Goal: Information Seeking & Learning: Learn about a topic

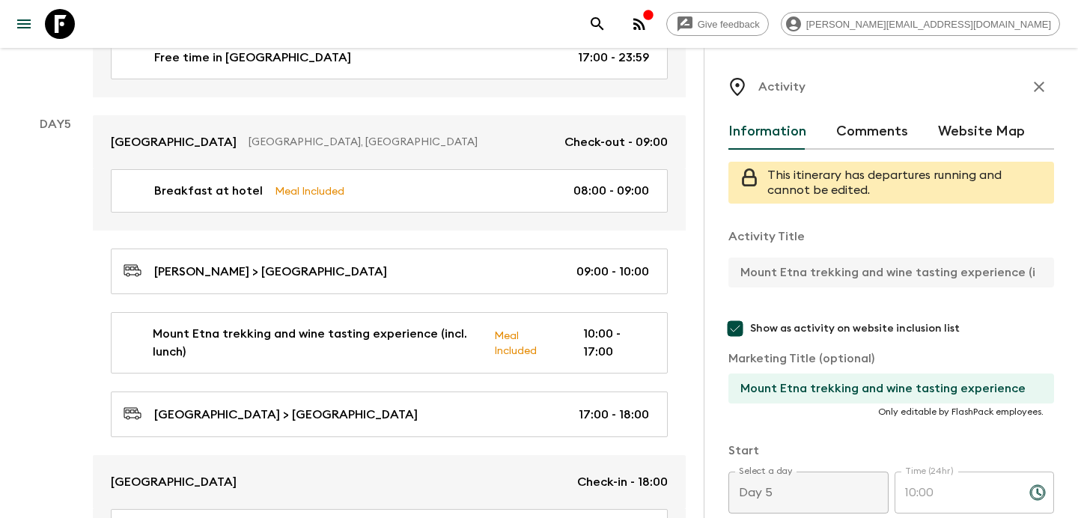
scroll to position [426, 0]
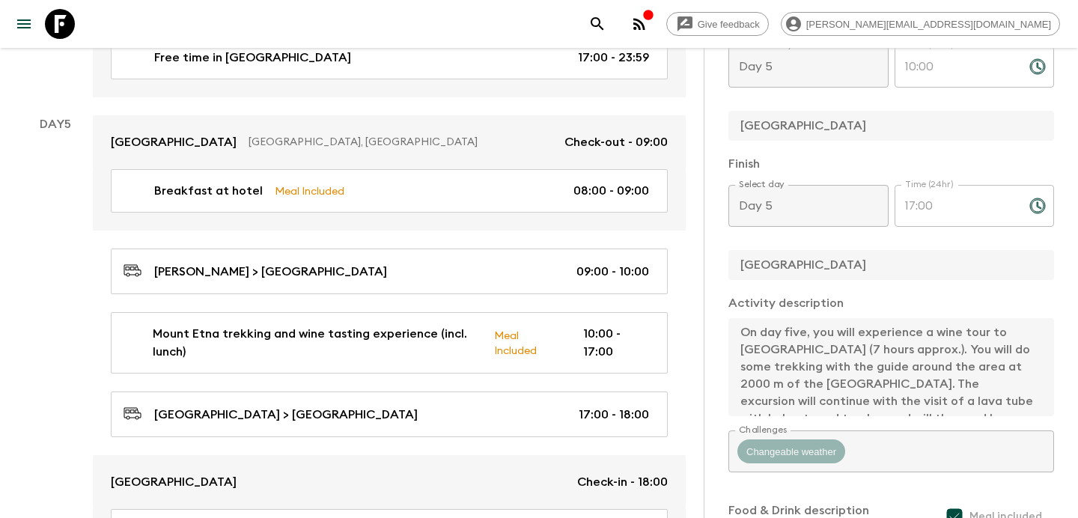
click at [648, 25] on icon "button" at bounding box center [639, 24] width 18 height 18
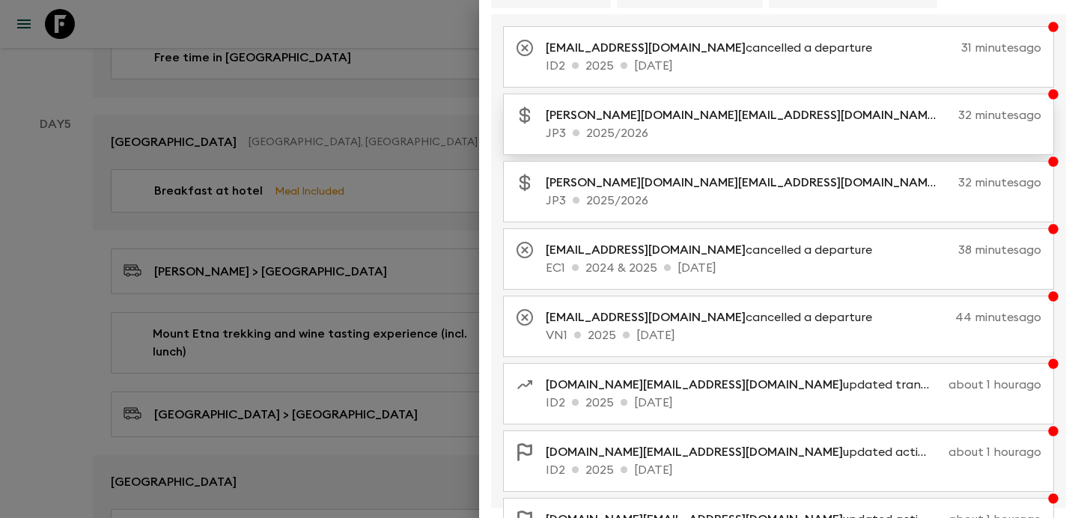
scroll to position [0, 0]
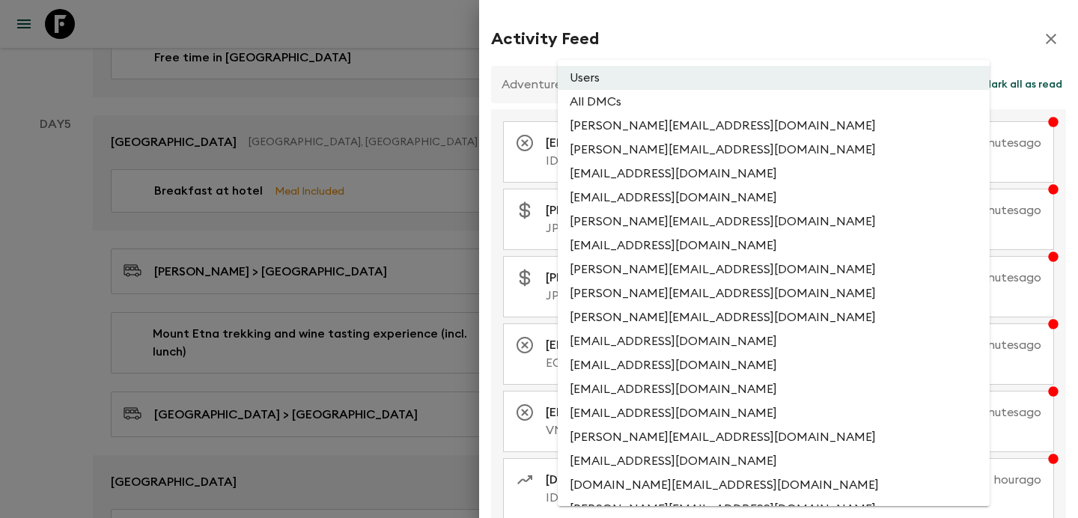
click at [675, 99] on li "All DMCs" at bounding box center [774, 102] width 432 height 24
type input "EXTERNAL_ONLY"
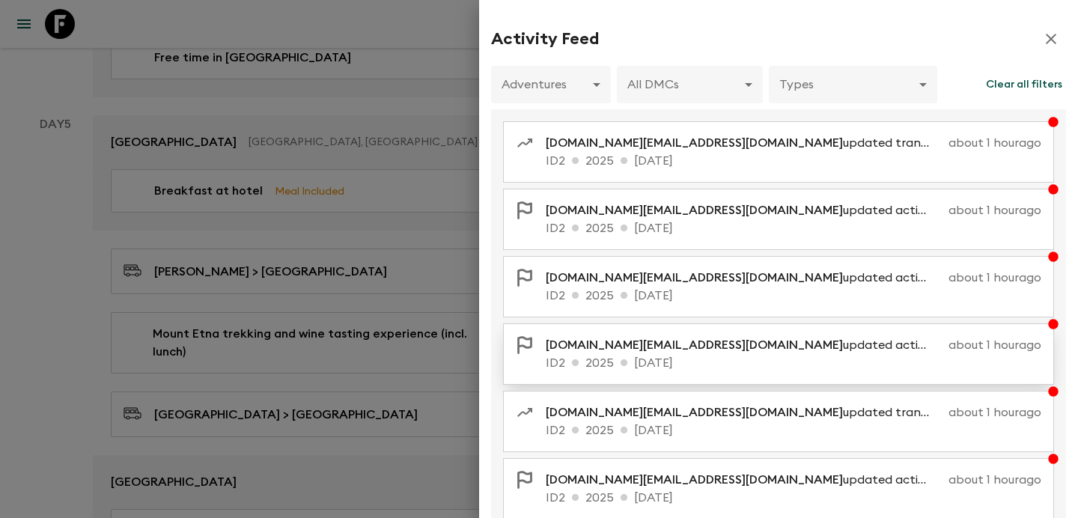
scroll to position [307, 0]
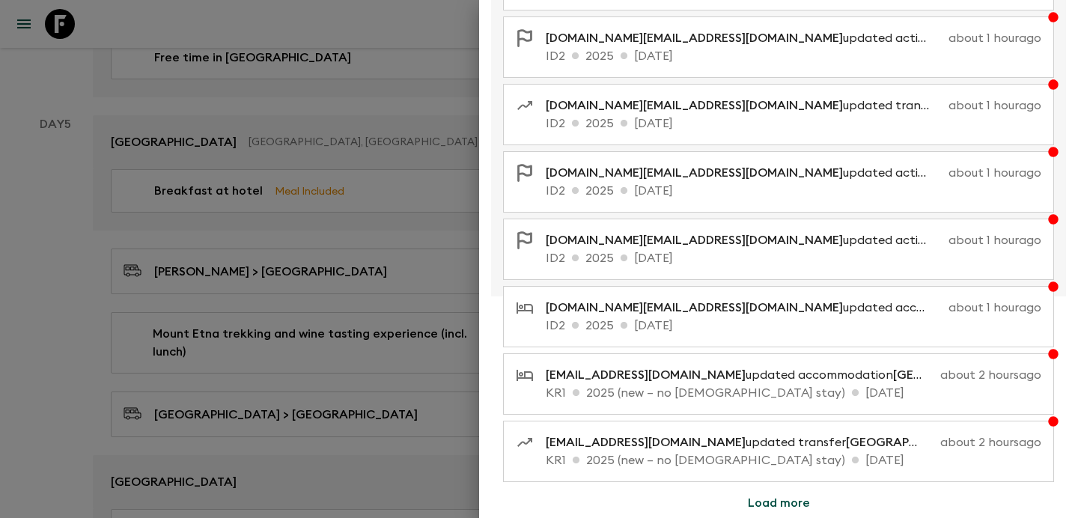
click at [763, 504] on button "Load more" at bounding box center [779, 503] width 98 height 30
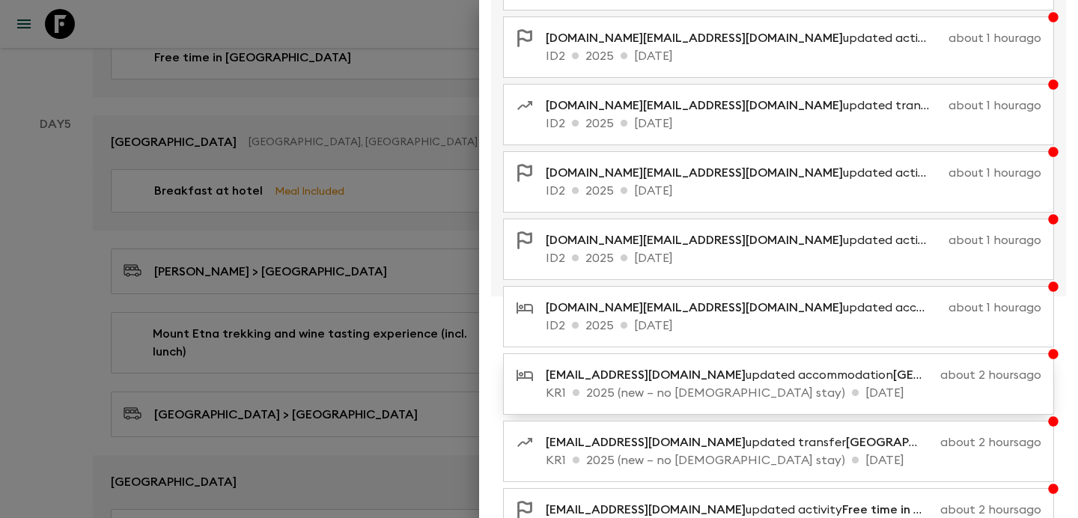
scroll to position [980, 0]
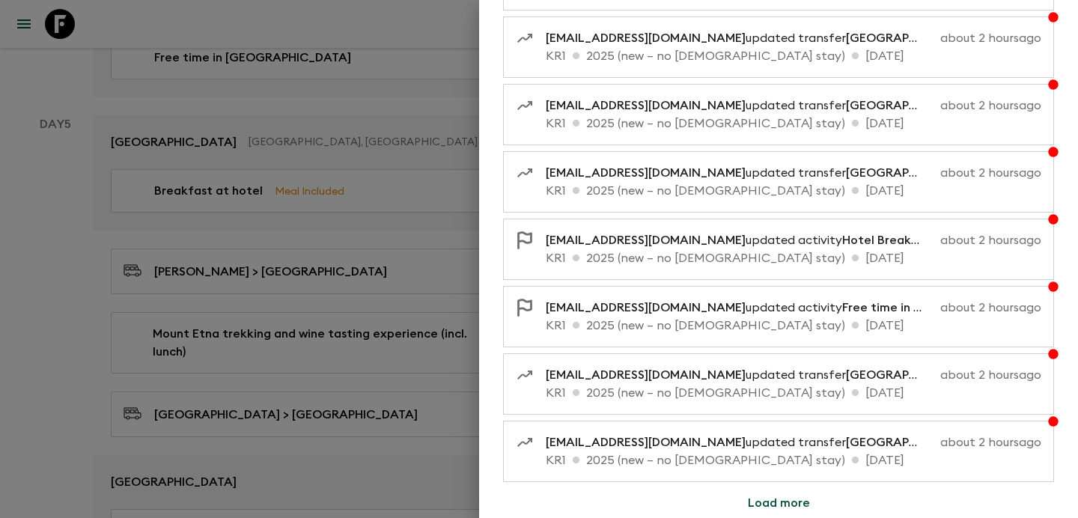
click at [747, 495] on button "Load more" at bounding box center [779, 503] width 98 height 30
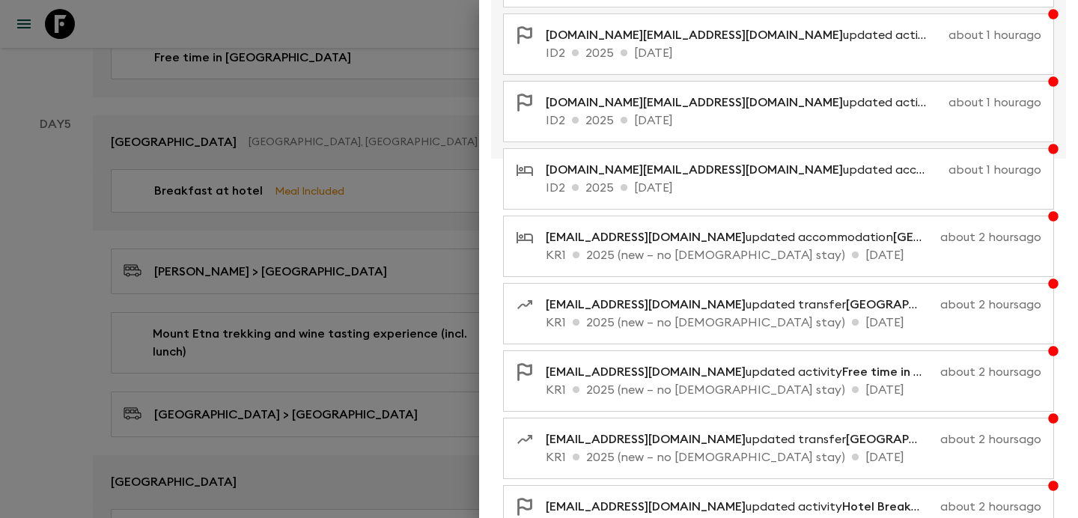
scroll to position [0, 0]
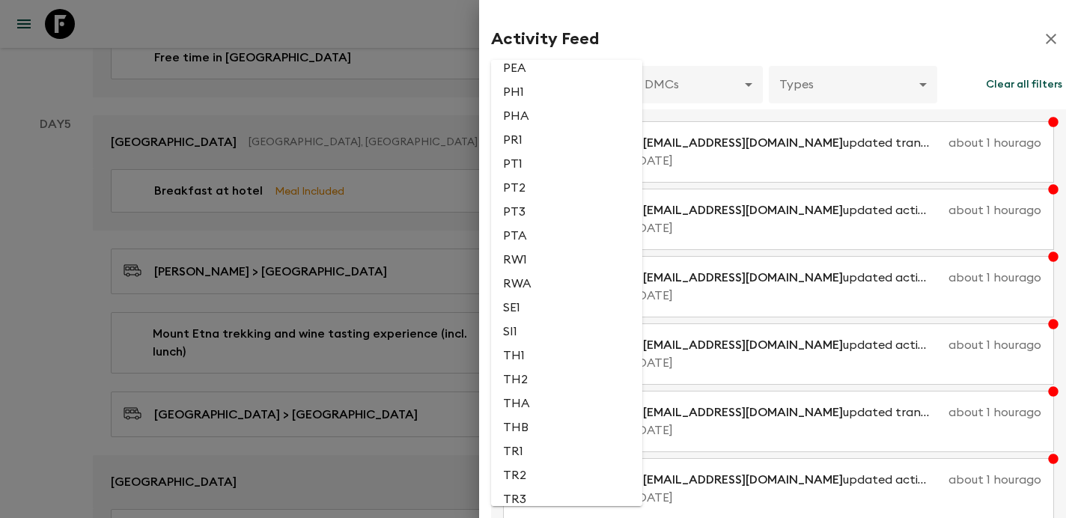
scroll to position [3119, 0]
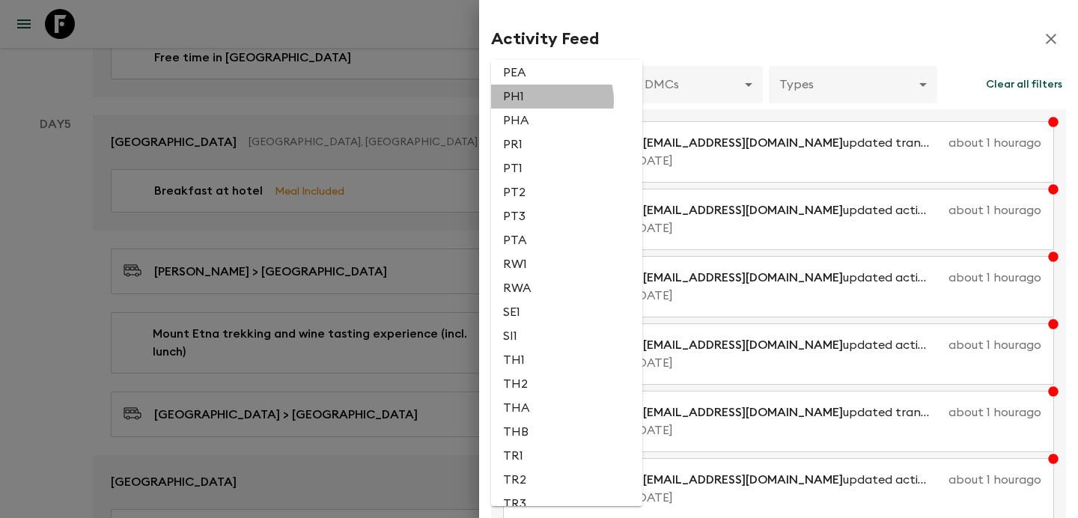
click at [547, 109] on li "PH1" at bounding box center [566, 97] width 151 height 24
type input "3510e132-f92f-43aa-a5de-bce09cfc583f"
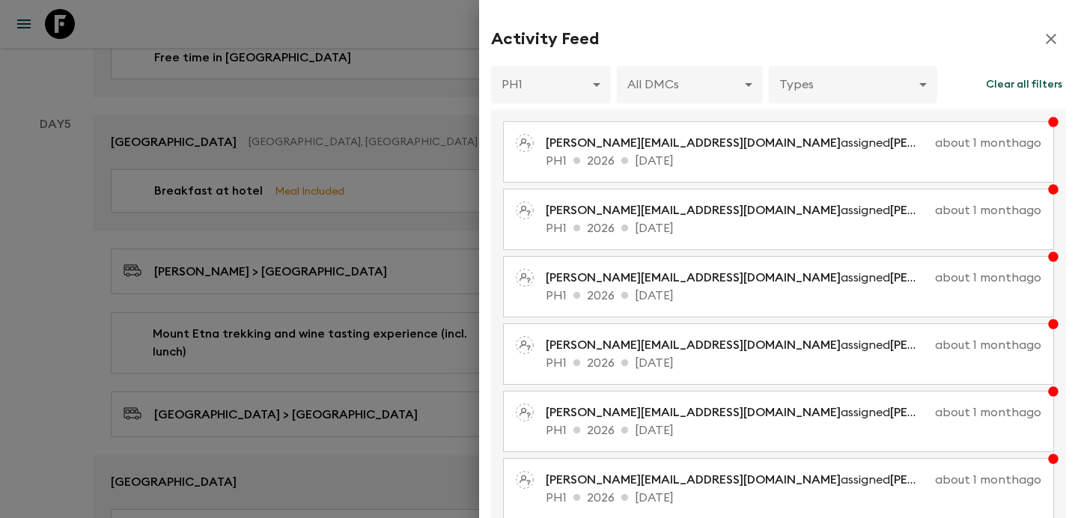
scroll to position [307, 0]
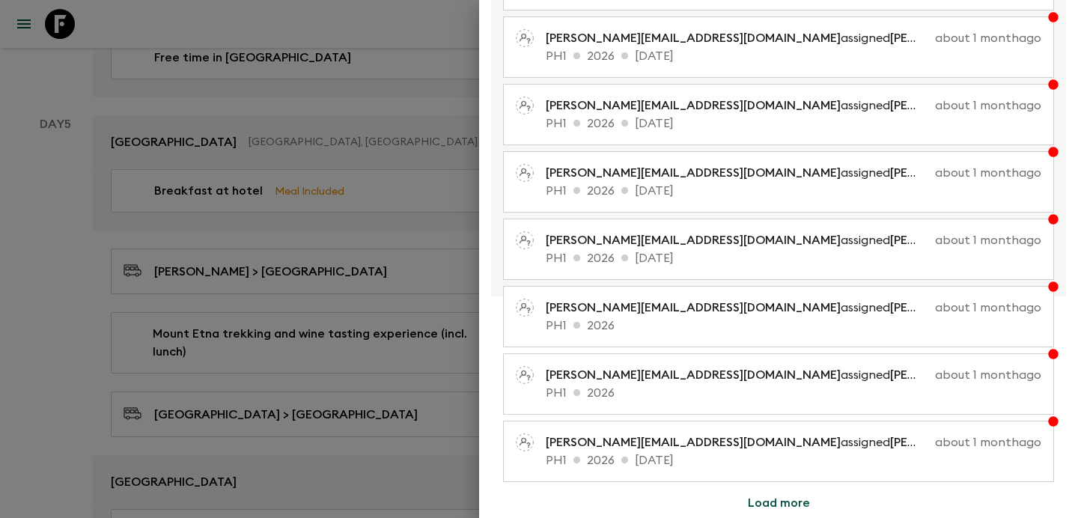
click at [257, 207] on div at bounding box center [539, 259] width 1078 height 518
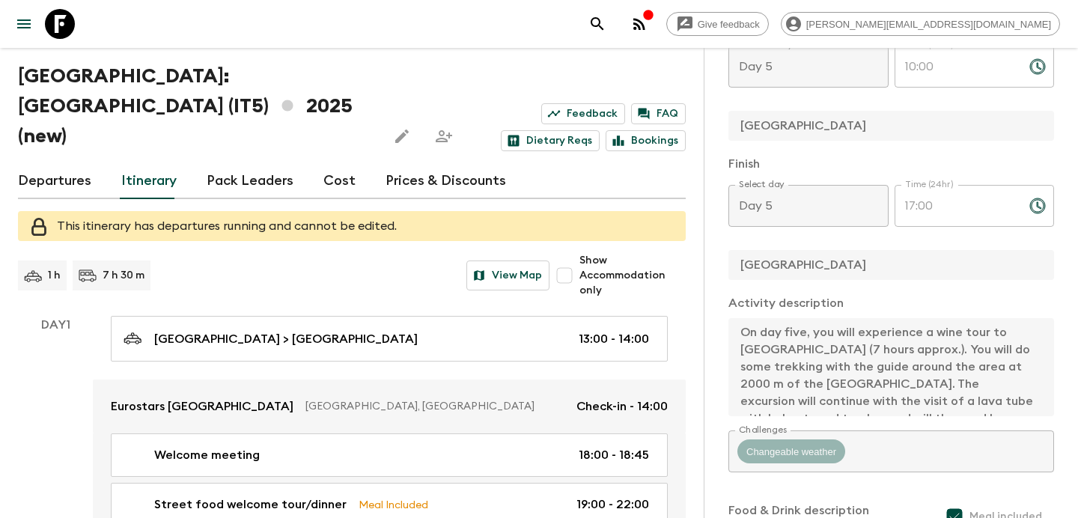
scroll to position [0, 0]
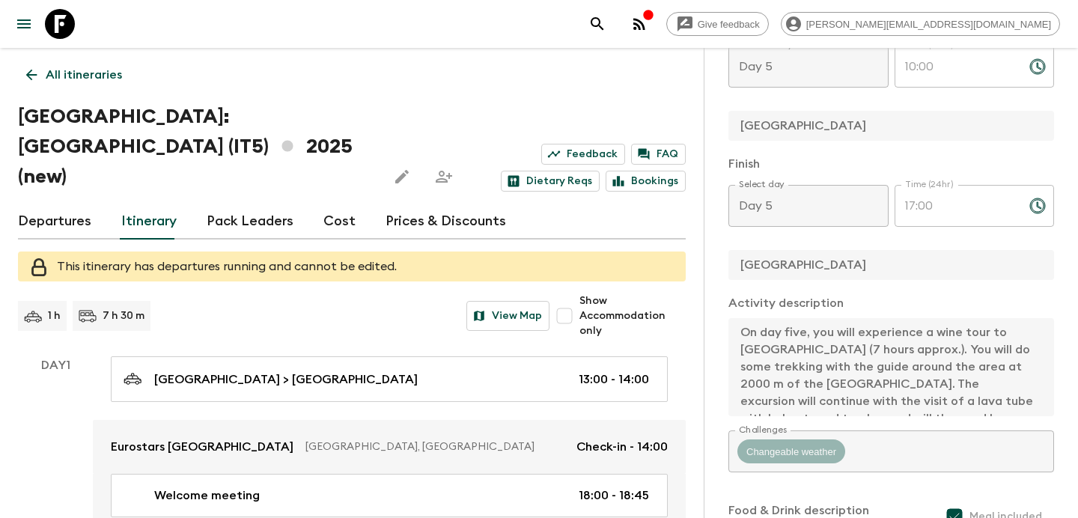
click at [115, 71] on p "All itineraries" at bounding box center [84, 75] width 76 height 18
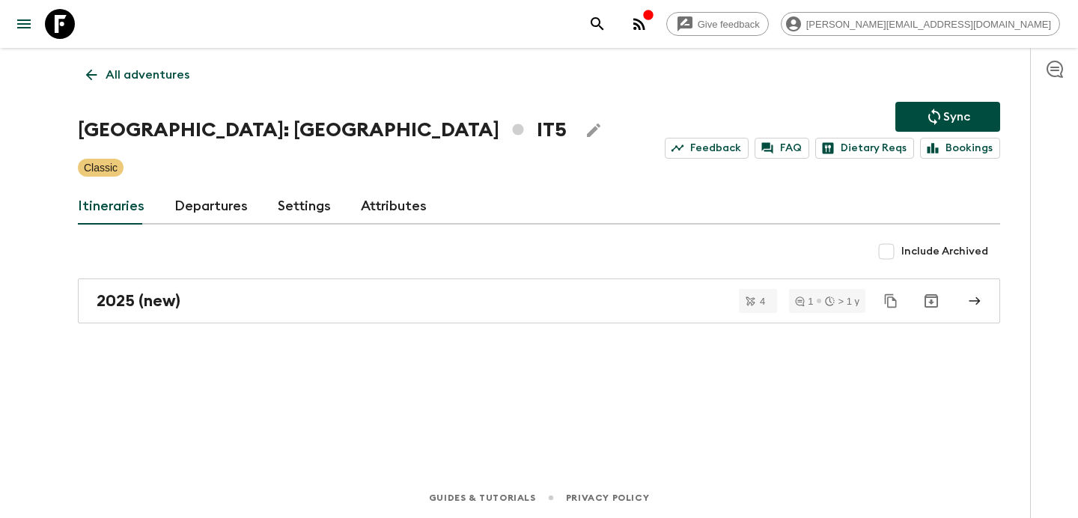
click at [115, 71] on p "All adventures" at bounding box center [148, 75] width 84 height 18
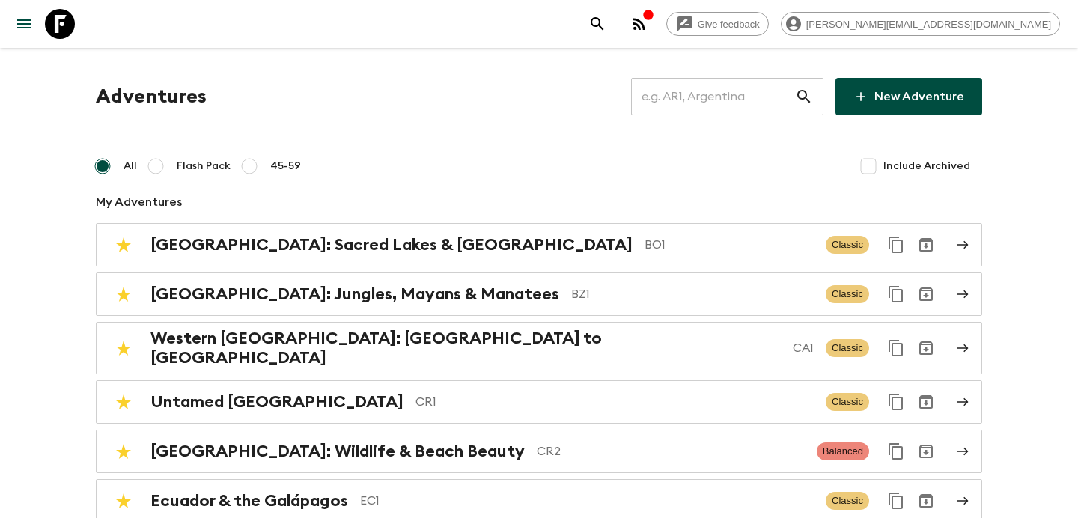
click at [700, 104] on input "text" at bounding box center [713, 97] width 164 height 42
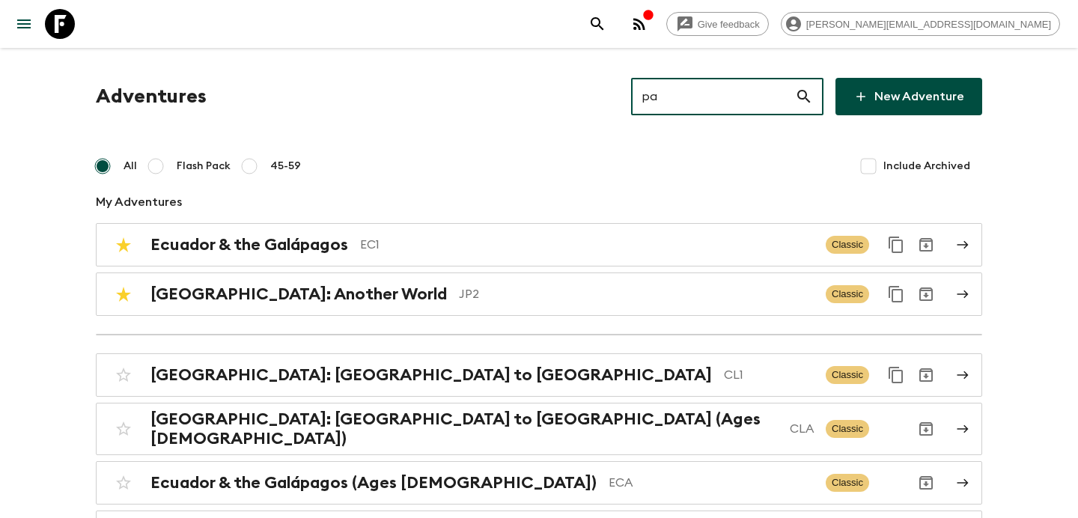
type input "pa1"
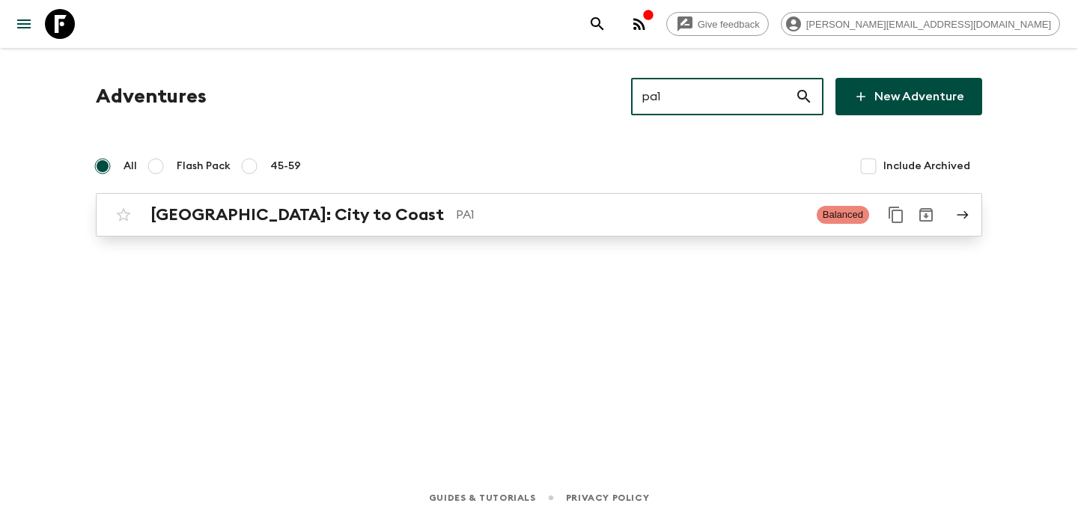
click at [495, 218] on p "PA1" at bounding box center [630, 215] width 349 height 18
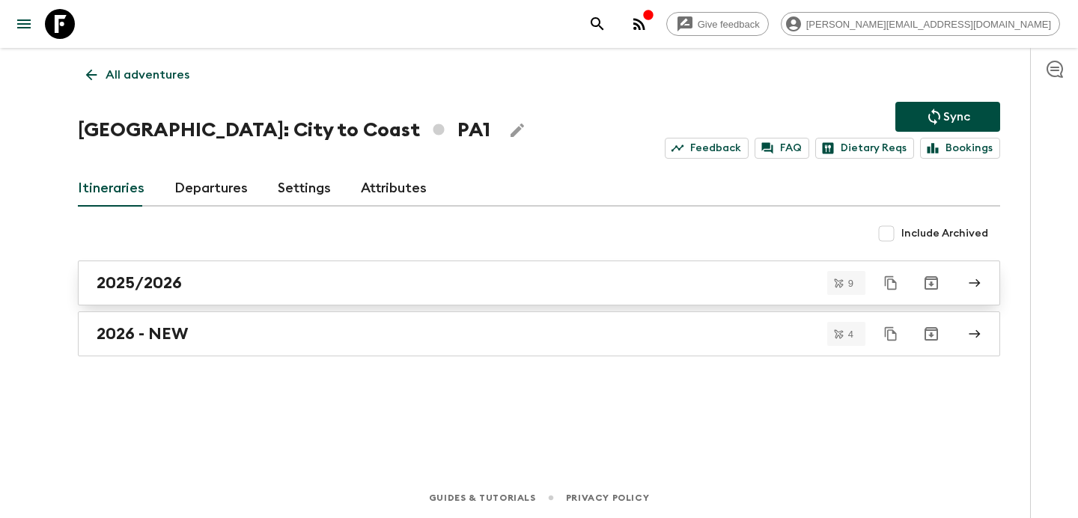
click at [385, 281] on div "2025/2026" at bounding box center [525, 282] width 856 height 19
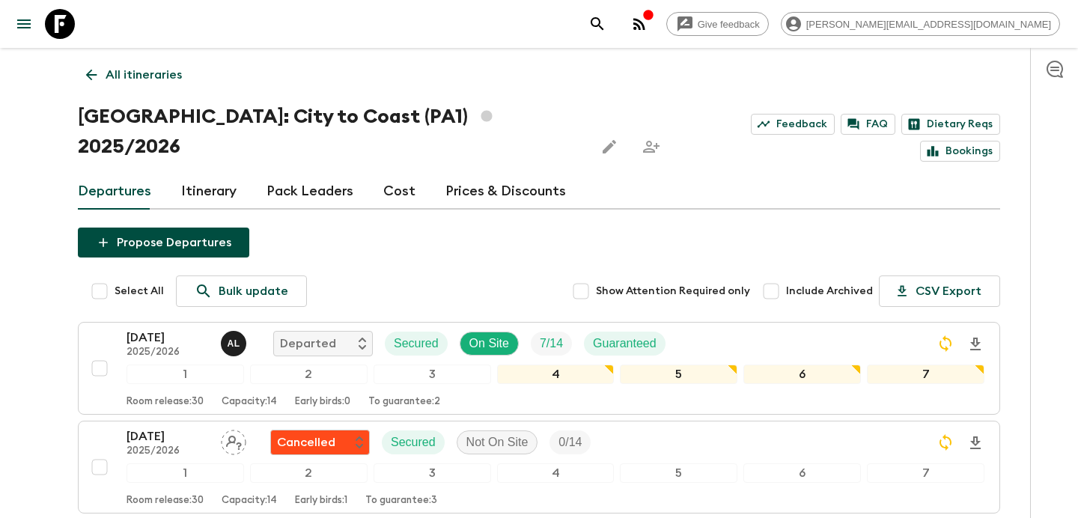
click at [163, 75] on p "All itineraries" at bounding box center [144, 75] width 76 height 18
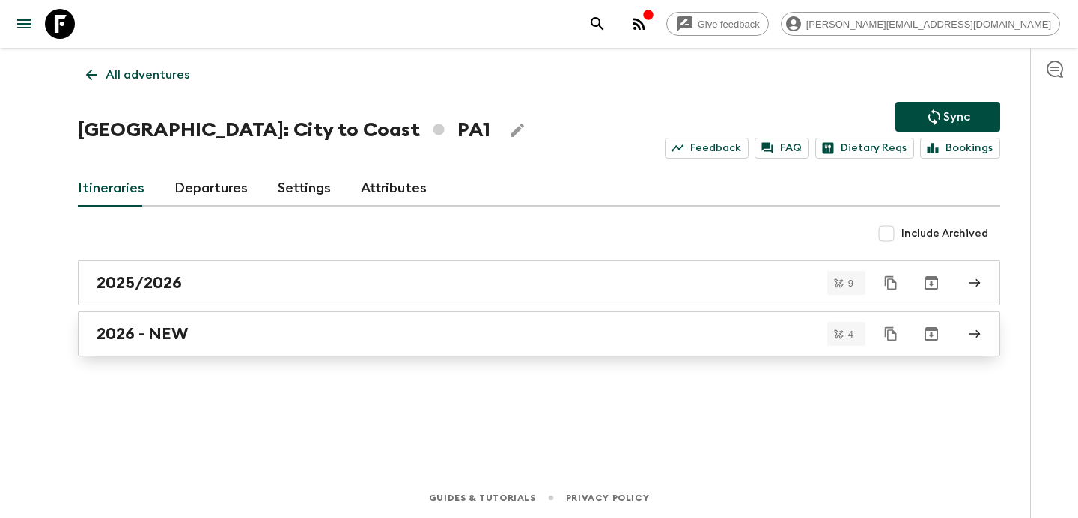
click at [294, 331] on div "2026 - NEW" at bounding box center [525, 333] width 856 height 19
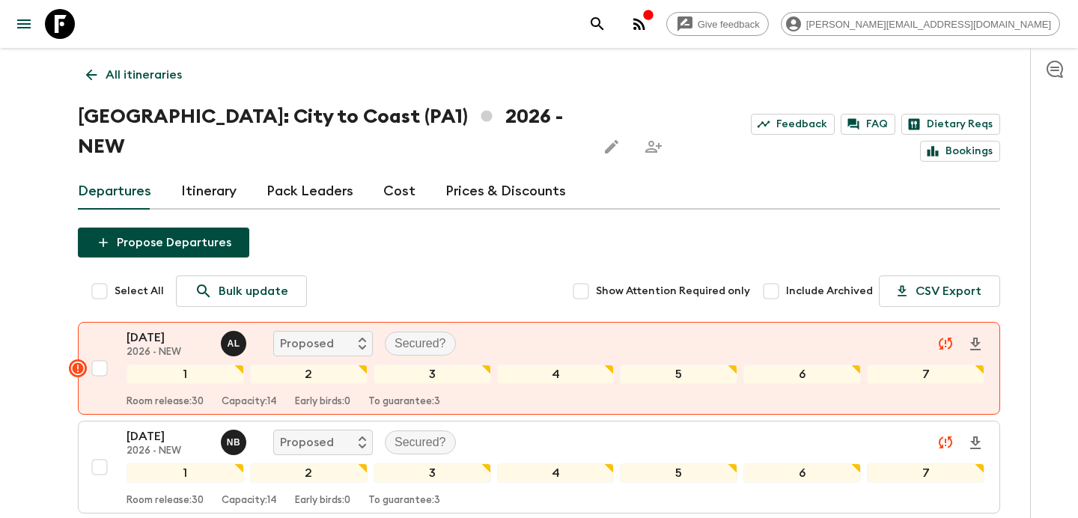
click at [148, 66] on p "All itineraries" at bounding box center [144, 75] width 76 height 18
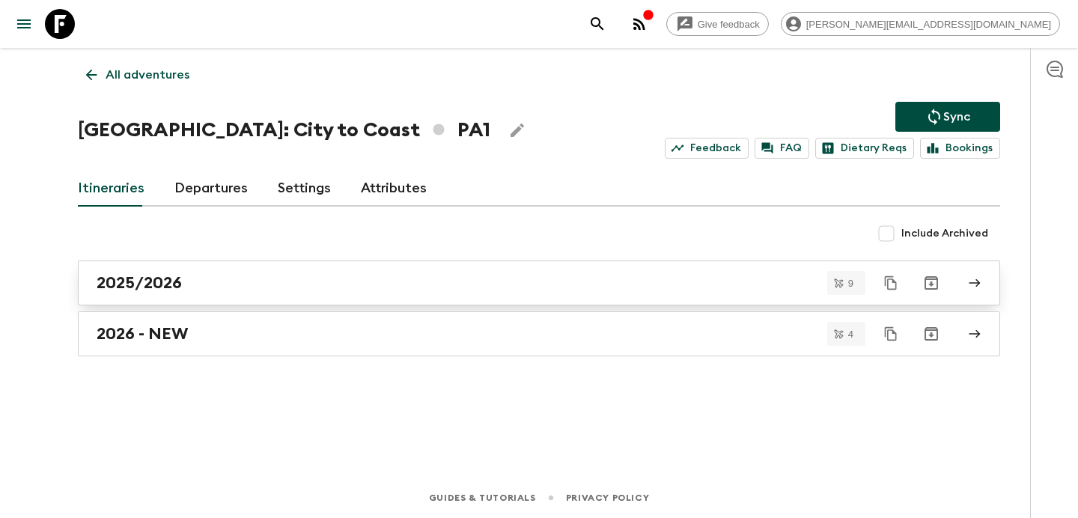
click at [245, 286] on div "2025/2026" at bounding box center [525, 282] width 856 height 19
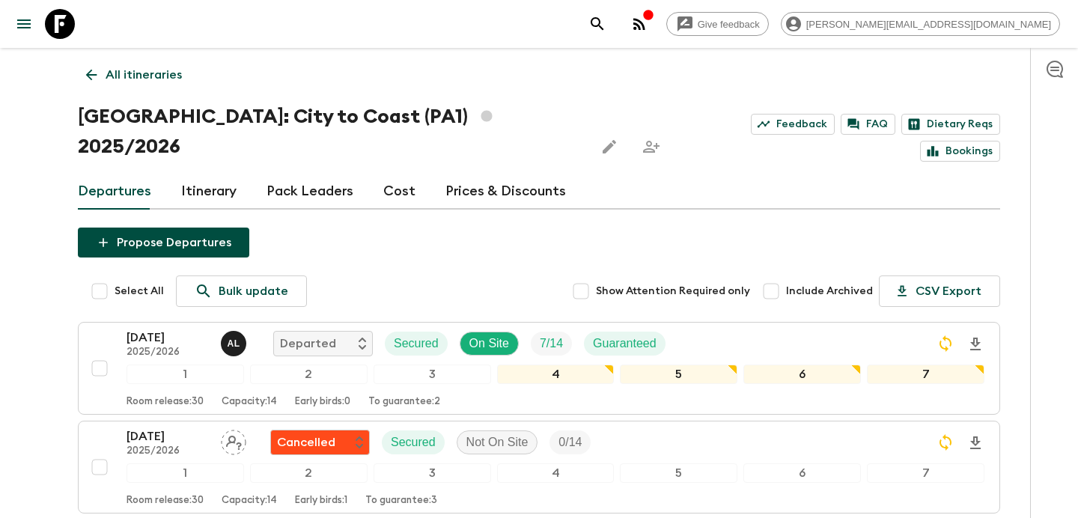
click at [182, 79] on link "All itineraries" at bounding box center [134, 75] width 112 height 30
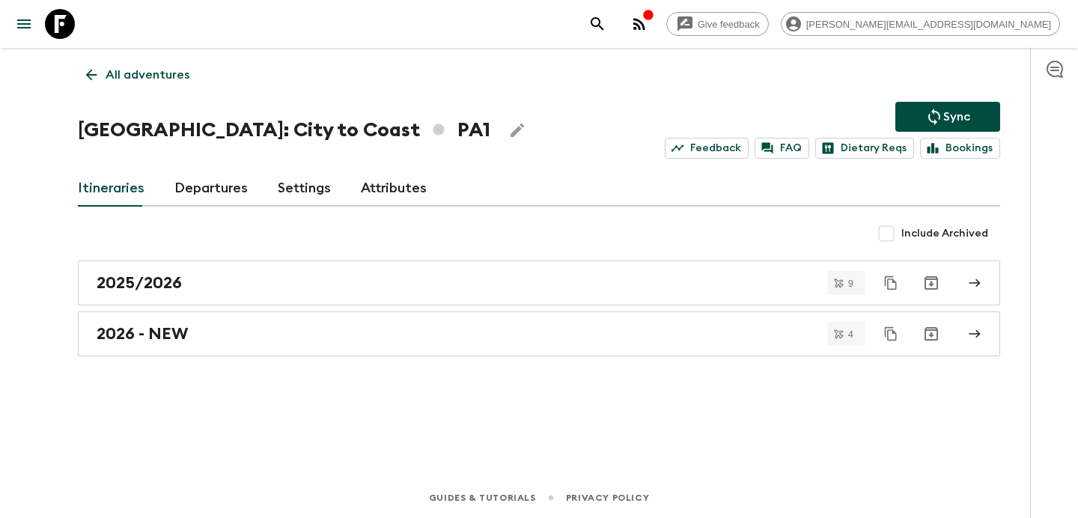
click at [182, 79] on p "All adventures" at bounding box center [148, 75] width 84 height 18
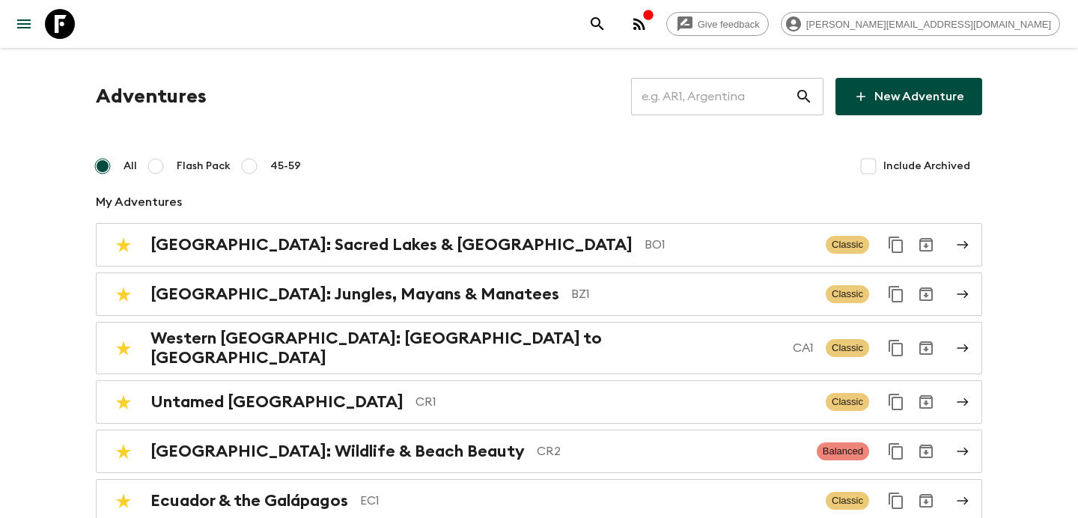
click at [717, 98] on input "text" at bounding box center [713, 97] width 164 height 42
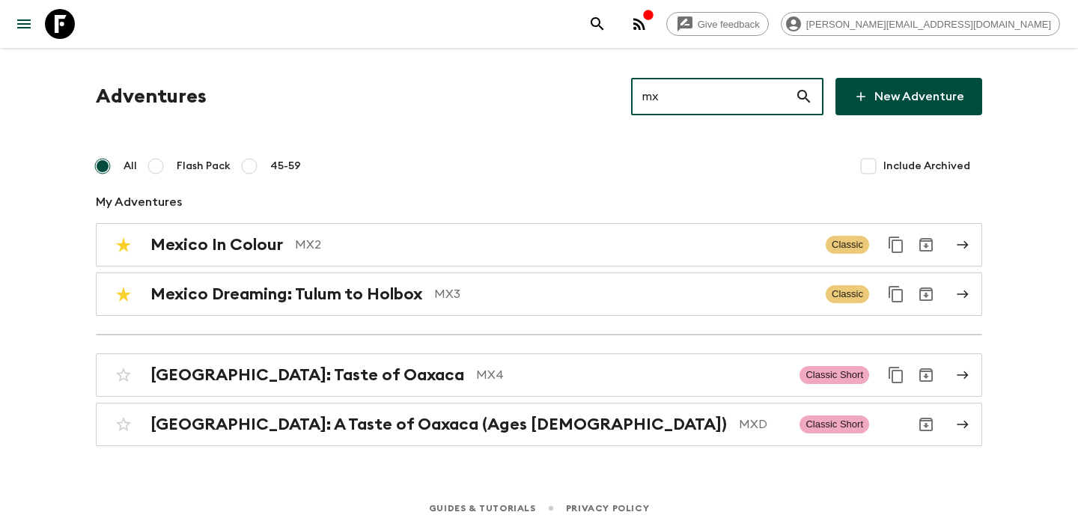
type input "mx2"
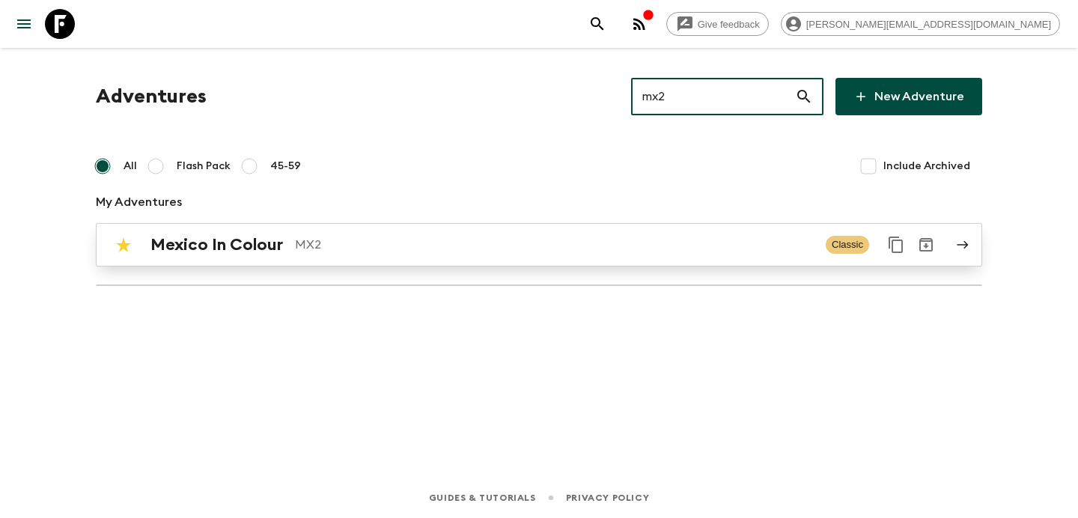
click at [473, 242] on p "MX2" at bounding box center [554, 245] width 519 height 18
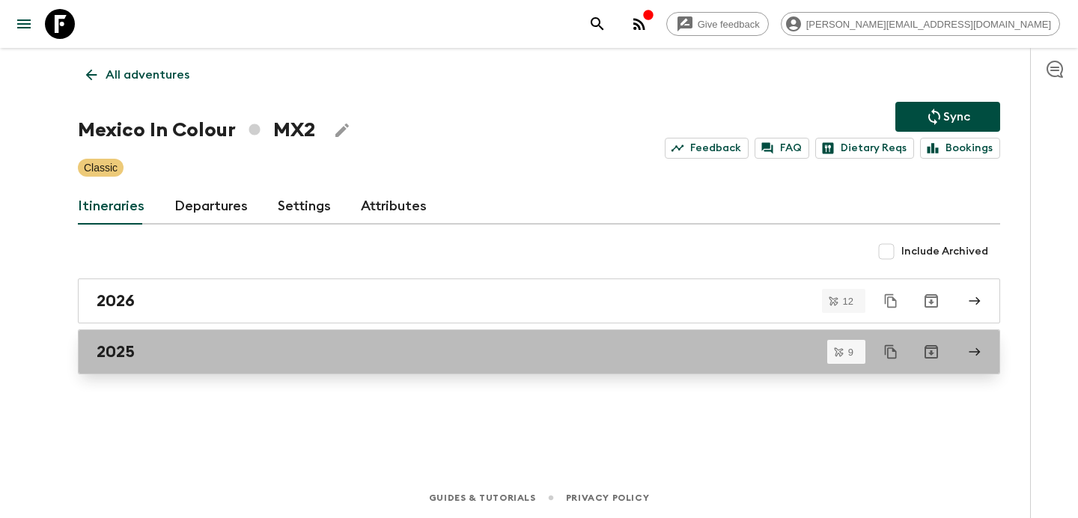
click at [361, 344] on div "2025" at bounding box center [525, 351] width 856 height 19
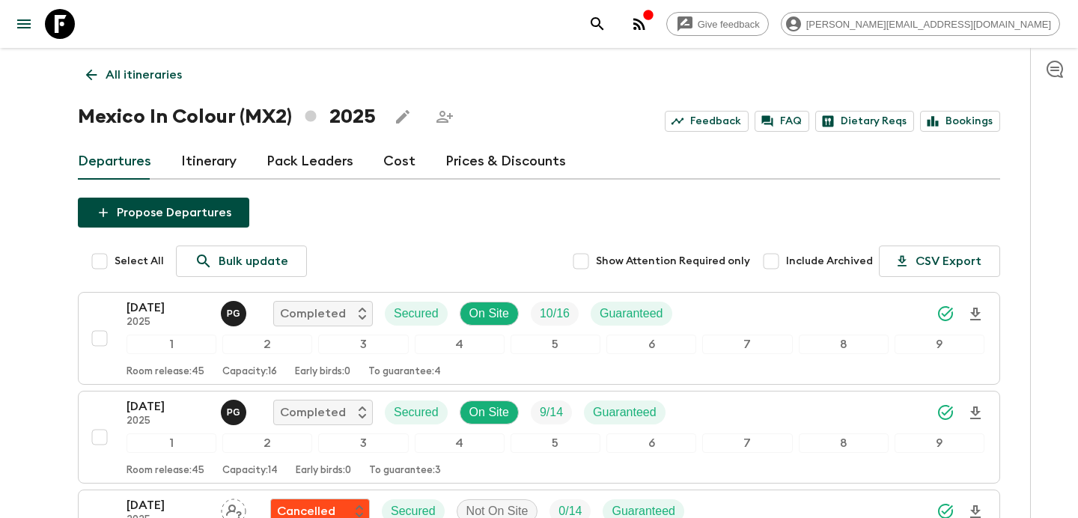
click at [173, 70] on p "All itineraries" at bounding box center [144, 75] width 76 height 18
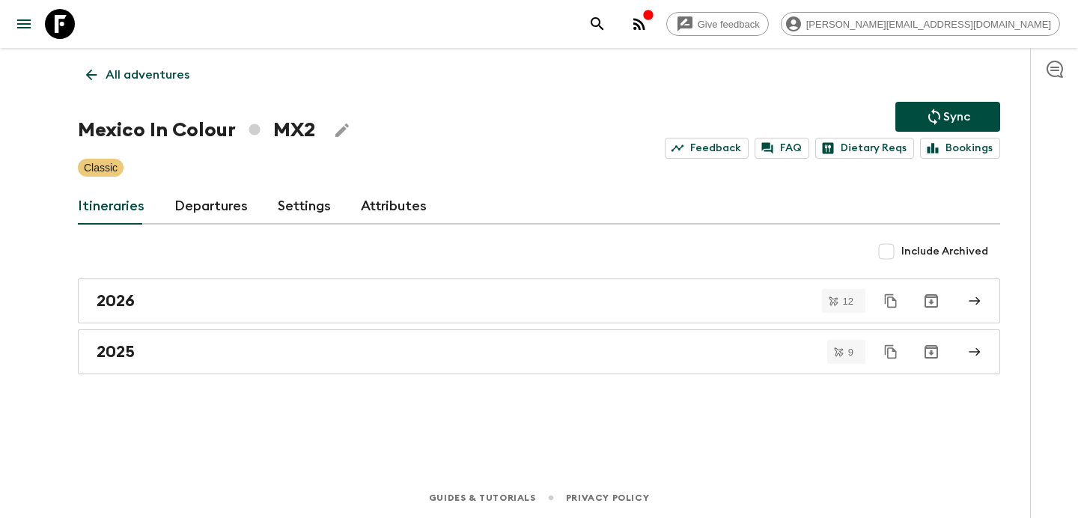
click at [147, 73] on p "All adventures" at bounding box center [148, 75] width 84 height 18
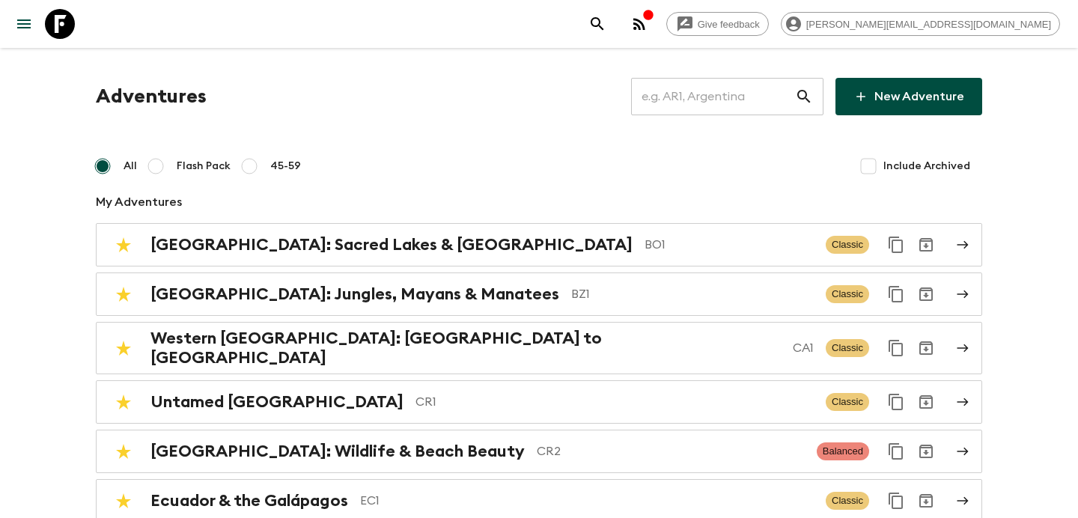
click at [757, 92] on input "text" at bounding box center [713, 97] width 164 height 42
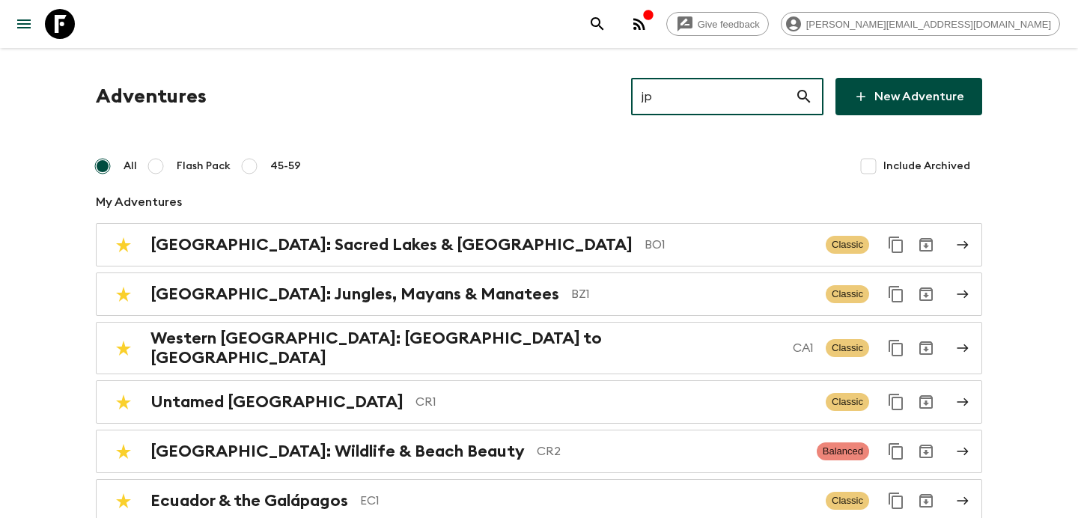
type input "jp2"
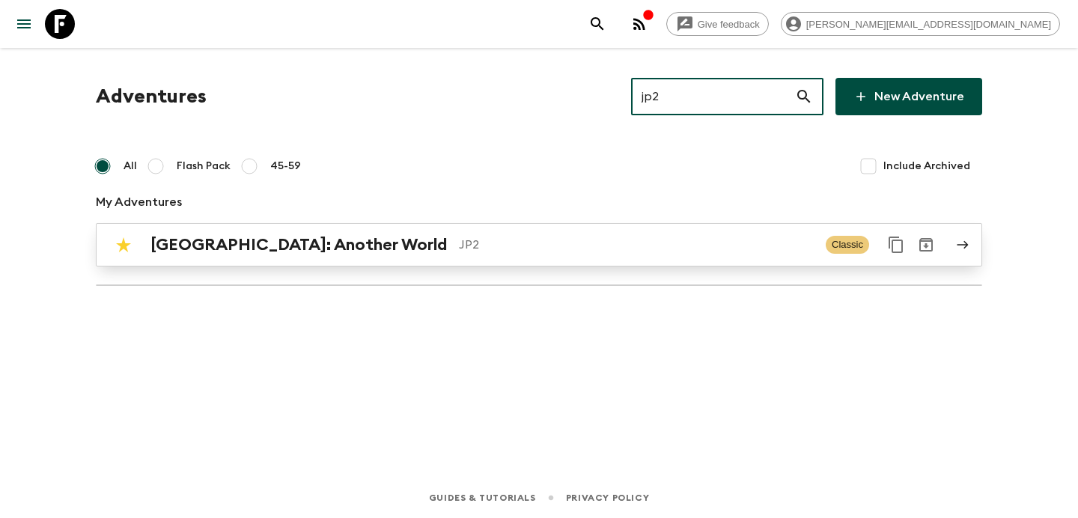
click at [532, 239] on p "JP2" at bounding box center [636, 245] width 355 height 18
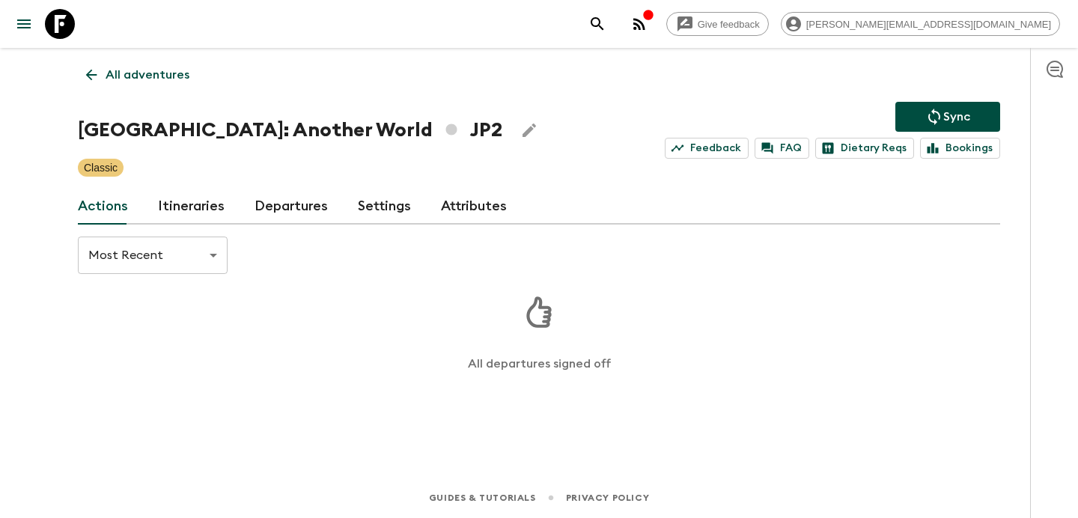
click at [191, 212] on link "Itineraries" at bounding box center [191, 207] width 67 height 36
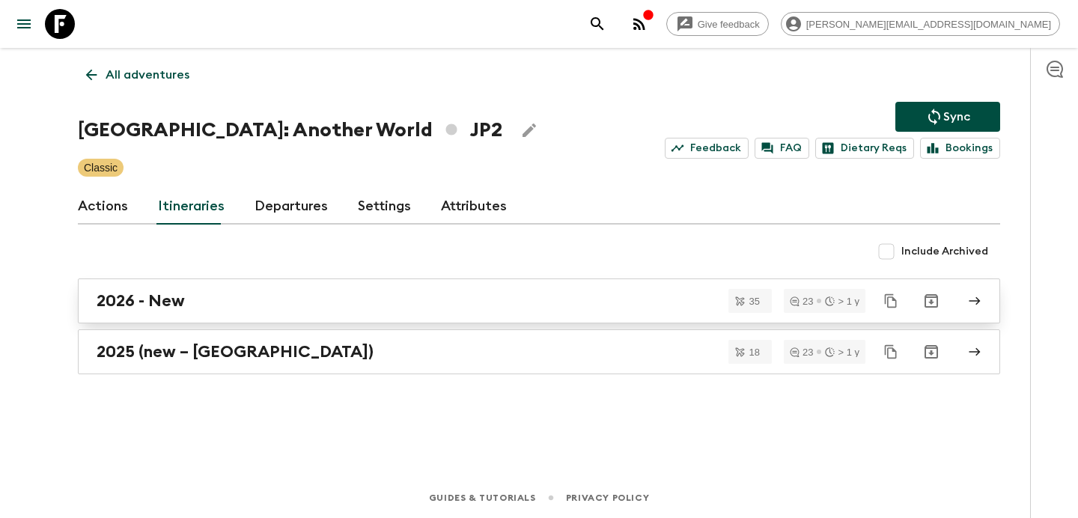
click at [274, 307] on div "2026 - New" at bounding box center [525, 300] width 856 height 19
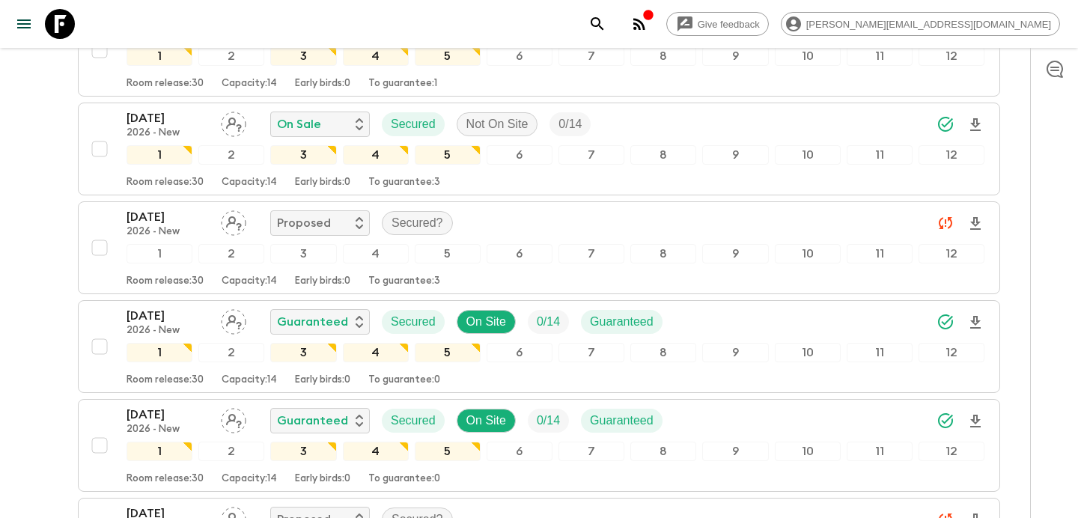
scroll to position [3362, 0]
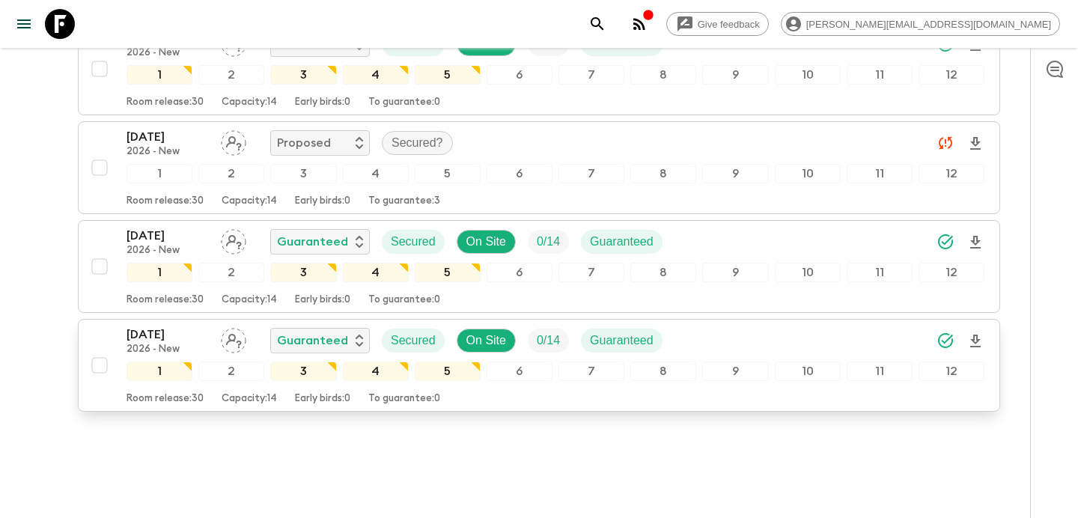
click at [194, 326] on p "[DATE]" at bounding box center [167, 335] width 82 height 18
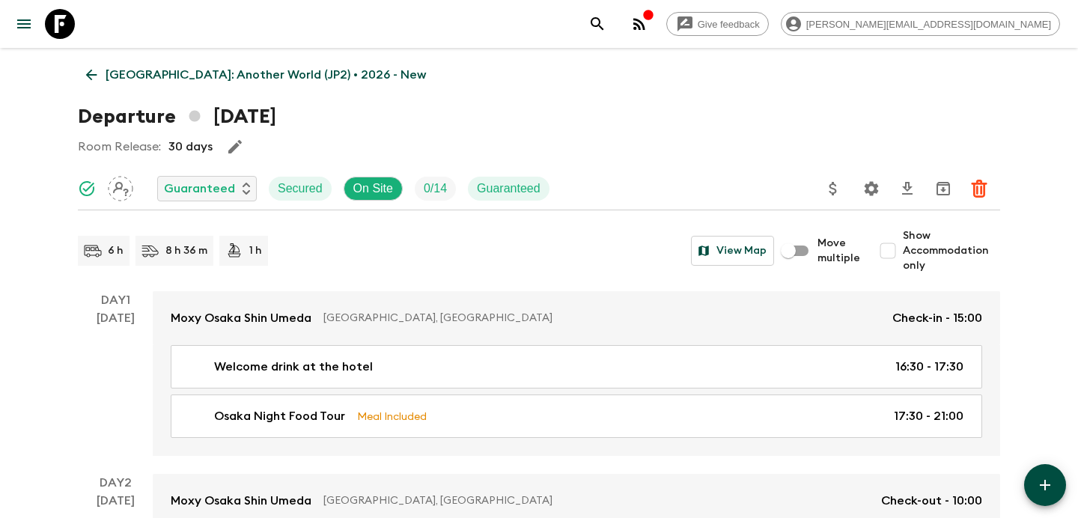
click at [206, 72] on p "[GEOGRAPHIC_DATA]: Another World (JP2) • 2026 - New" at bounding box center [266, 75] width 320 height 18
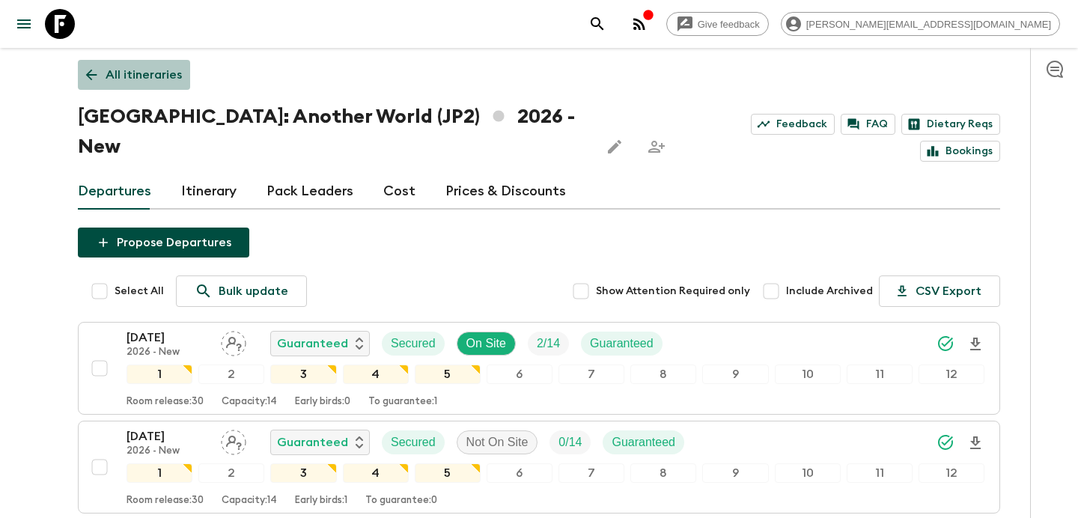
click at [151, 68] on p "All itineraries" at bounding box center [144, 75] width 76 height 18
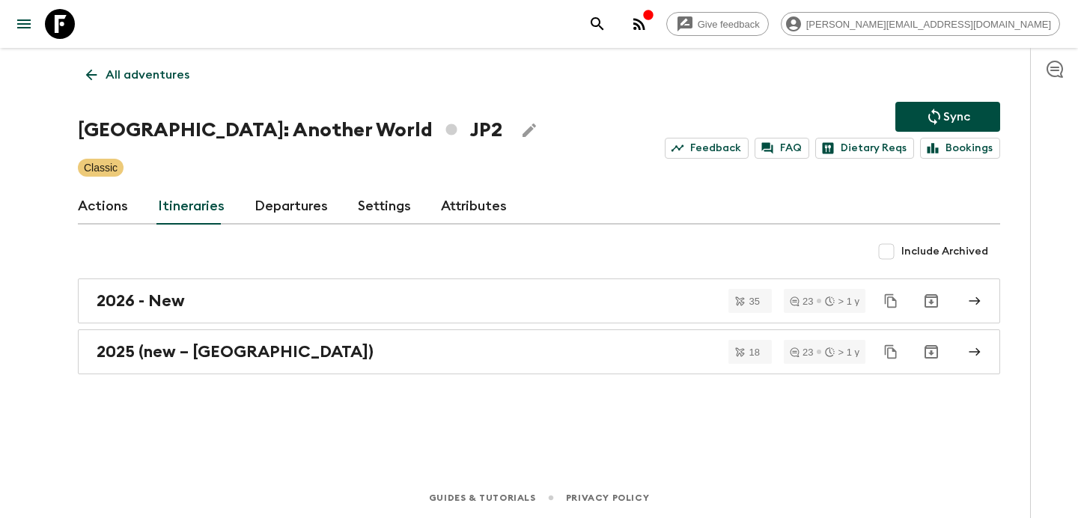
click at [151, 68] on p "All adventures" at bounding box center [148, 75] width 84 height 18
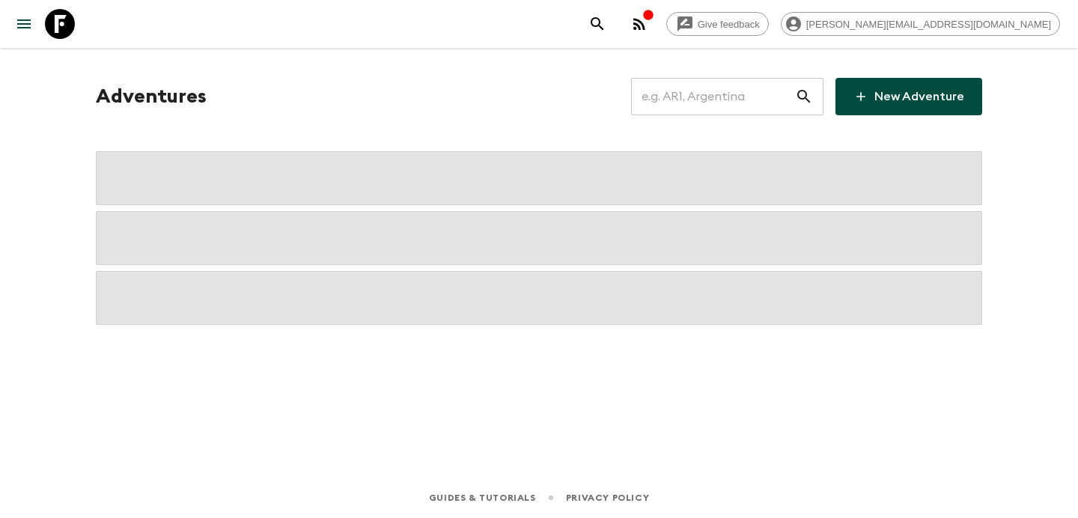
click at [719, 100] on input "text" at bounding box center [713, 97] width 164 height 42
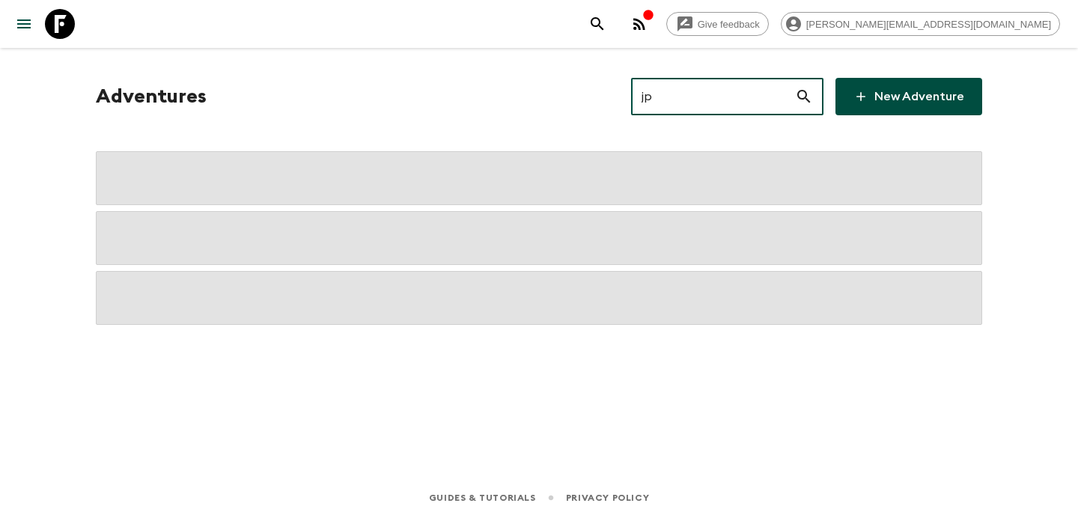
type input "jp3"
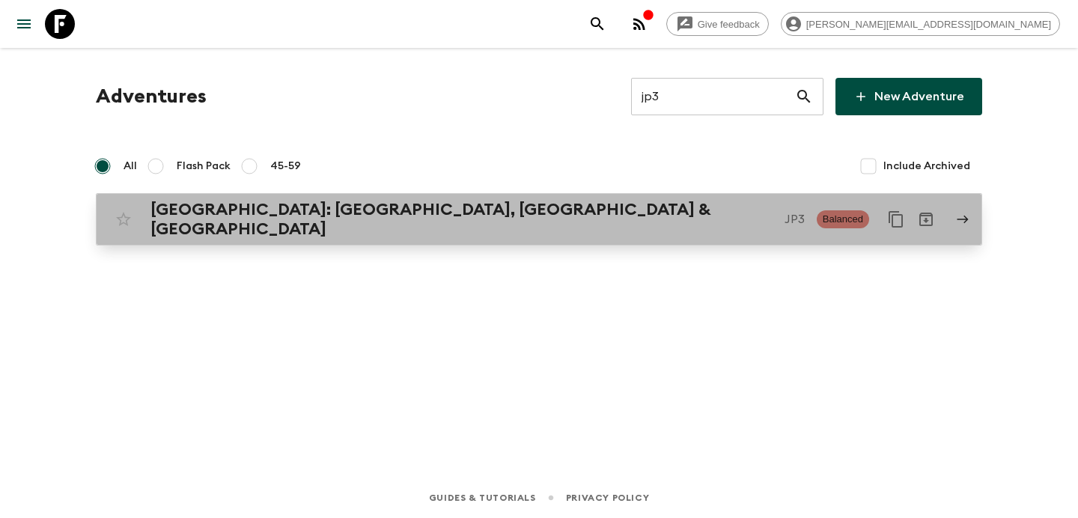
click at [784, 213] on p "JP3" at bounding box center [794, 219] width 20 height 18
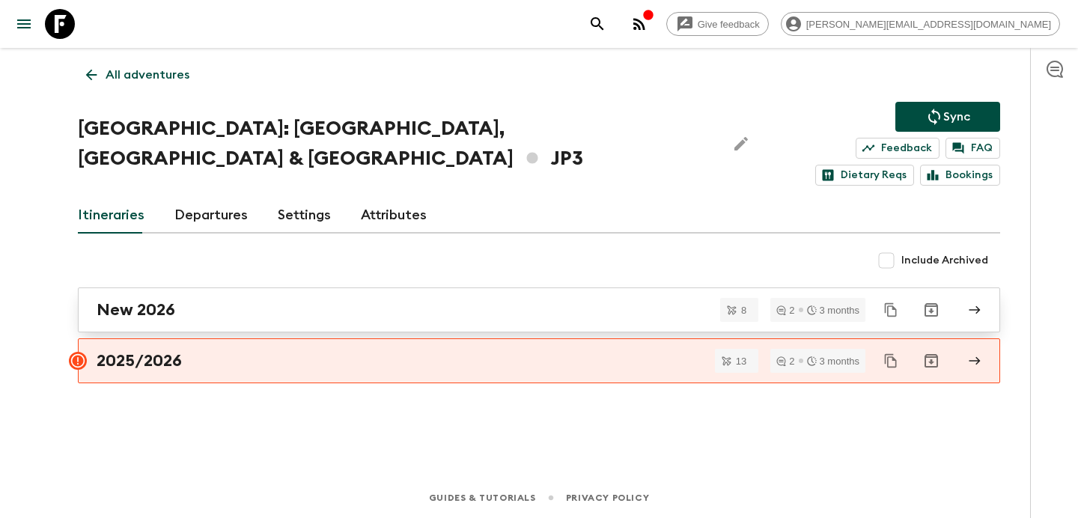
click at [371, 300] on div "New 2026" at bounding box center [525, 309] width 856 height 19
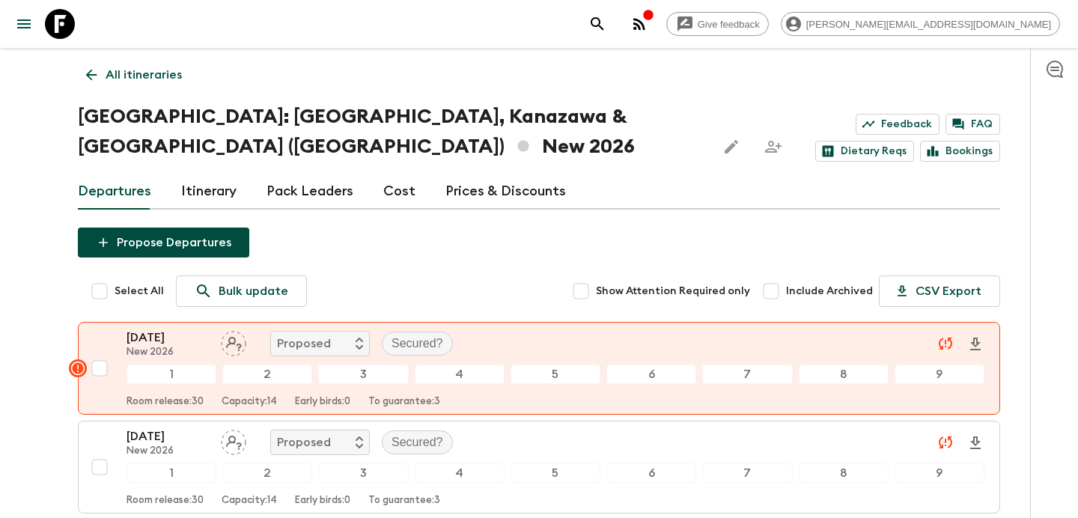
scroll to position [695, 0]
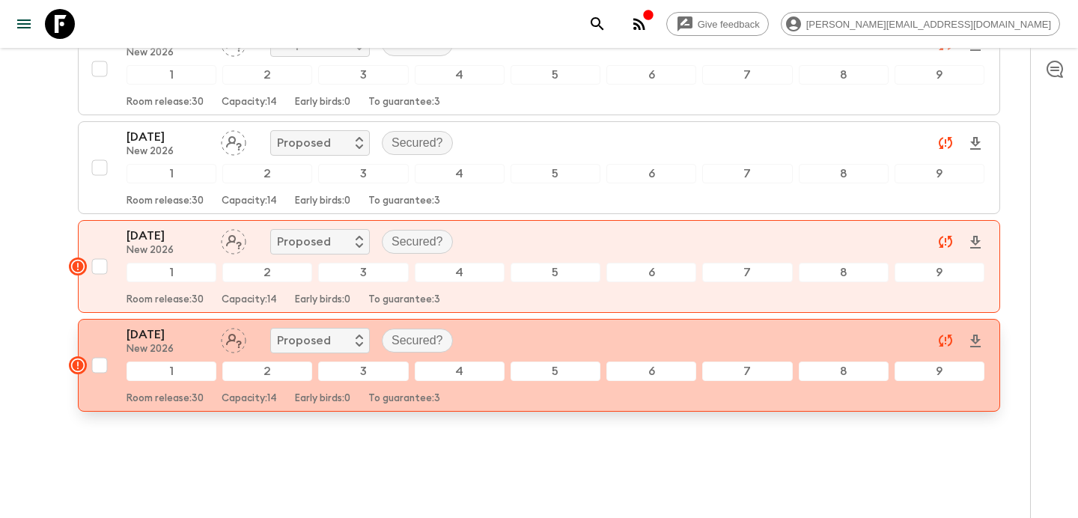
click at [539, 326] on div "[DATE] New 2026 Proposed Secured?" at bounding box center [555, 341] width 858 height 30
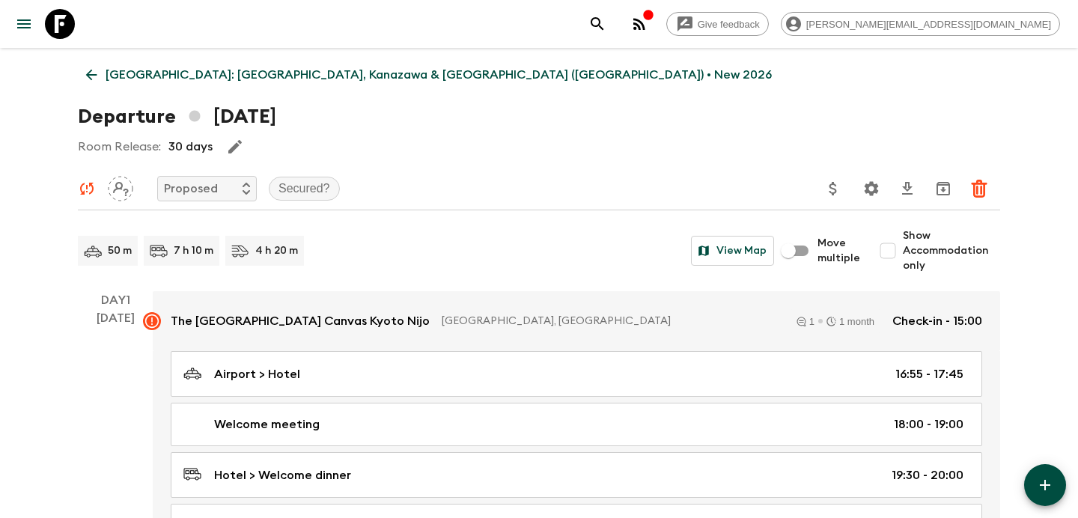
click at [162, 67] on p "[GEOGRAPHIC_DATA]: [GEOGRAPHIC_DATA], Kanazawa & [GEOGRAPHIC_DATA] ([GEOGRAPHIC…" at bounding box center [439, 75] width 666 height 18
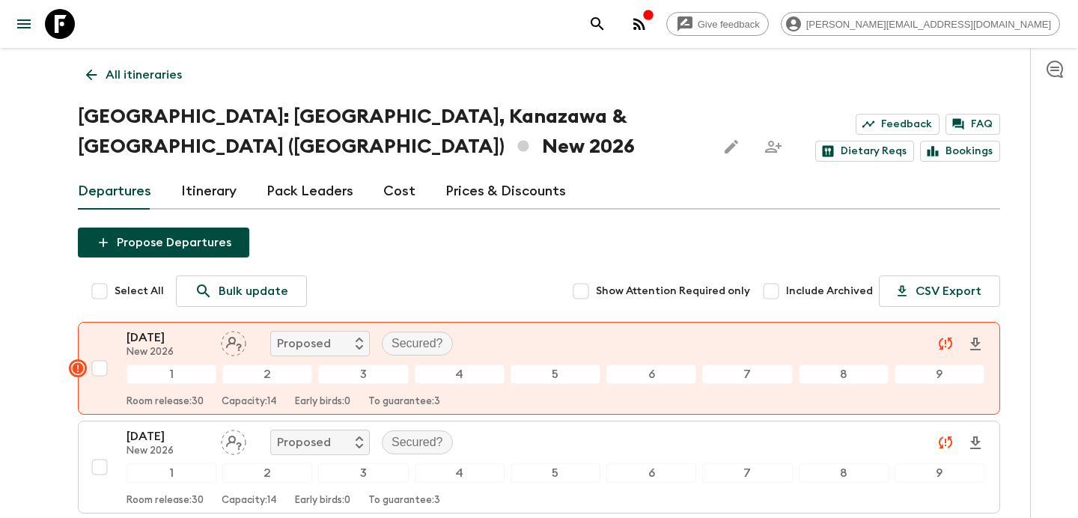
click at [169, 78] on p "All itineraries" at bounding box center [144, 75] width 76 height 18
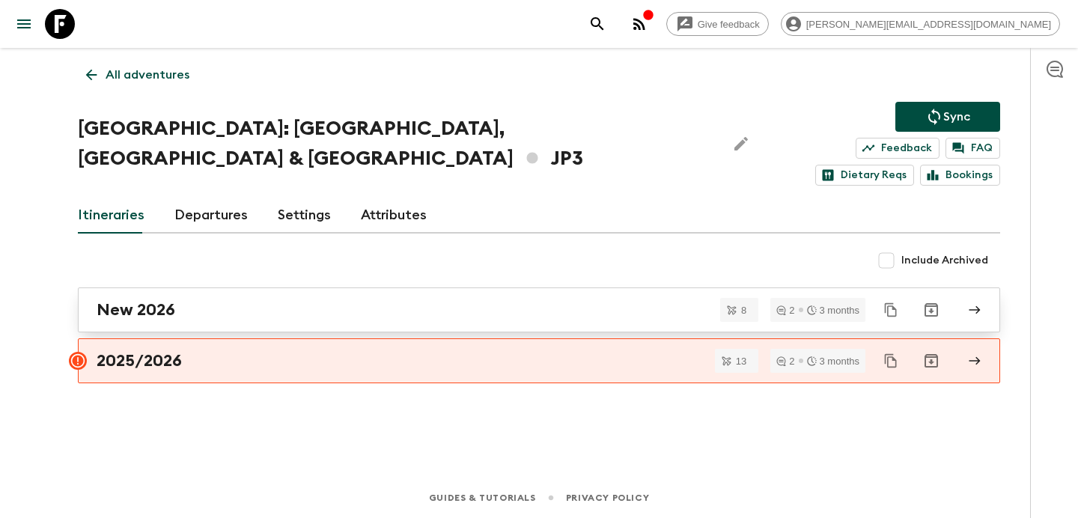
click at [318, 300] on div "New 2026" at bounding box center [525, 309] width 856 height 19
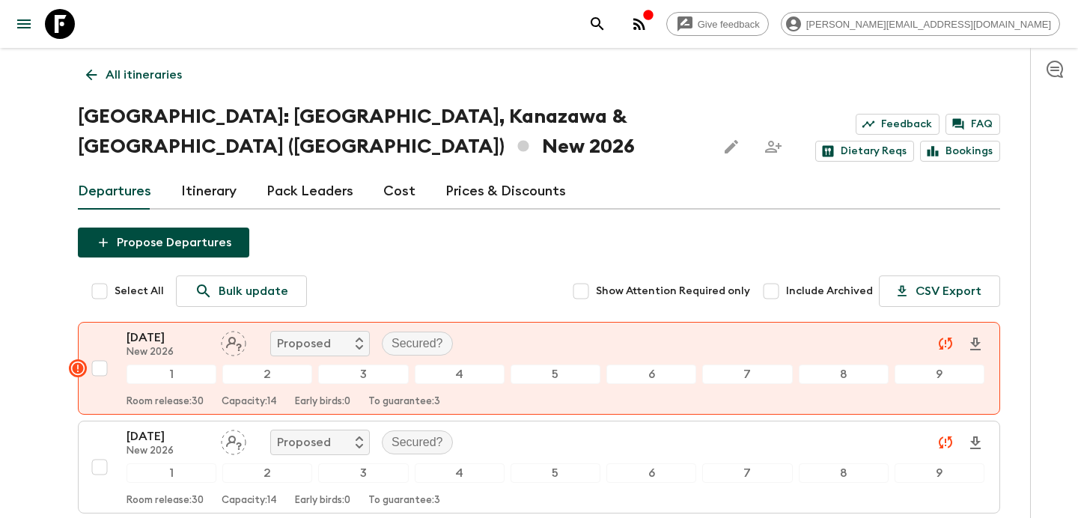
click at [138, 70] on p "All itineraries" at bounding box center [144, 75] width 76 height 18
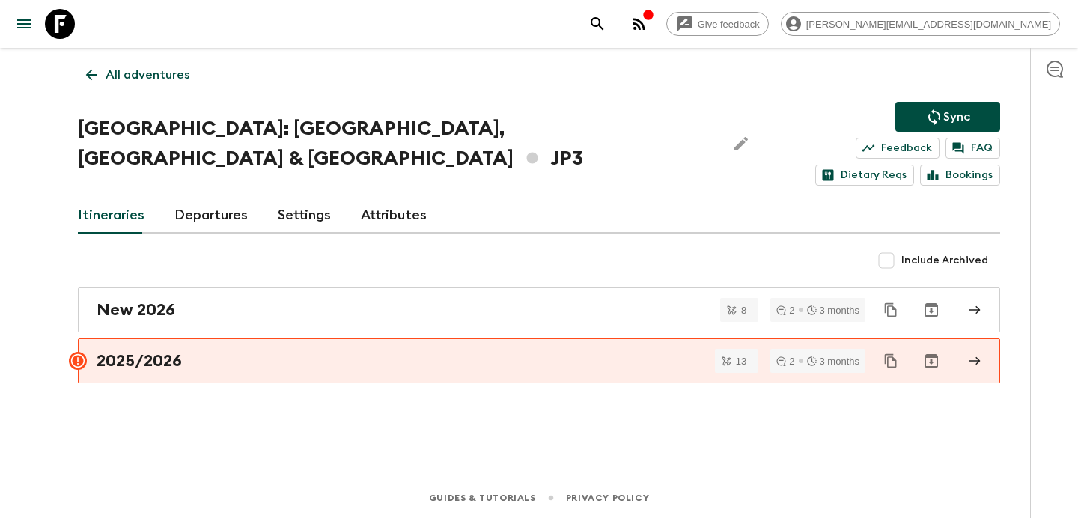
click at [366, 351] on div "2025/2026" at bounding box center [525, 360] width 856 height 19
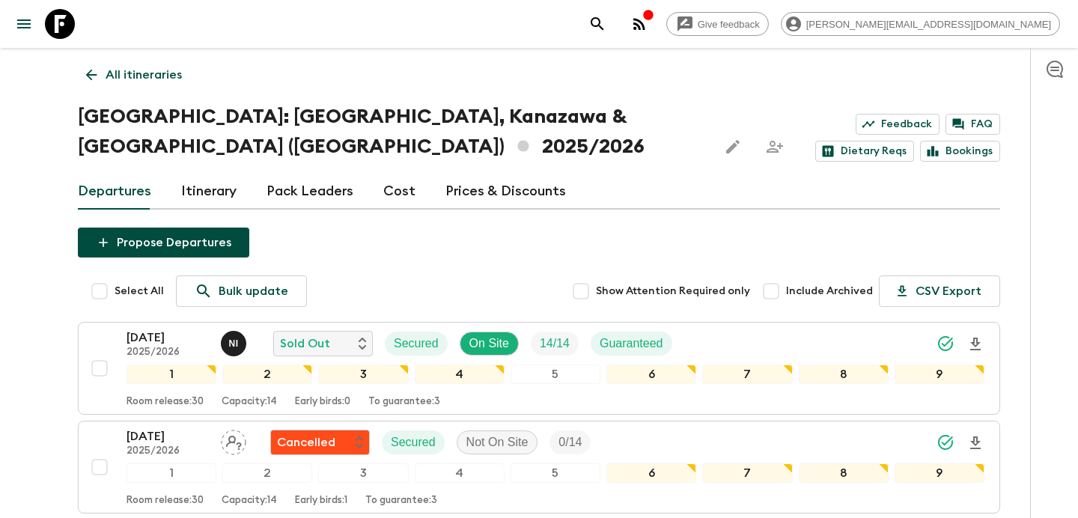
click at [168, 71] on p "All itineraries" at bounding box center [144, 75] width 76 height 18
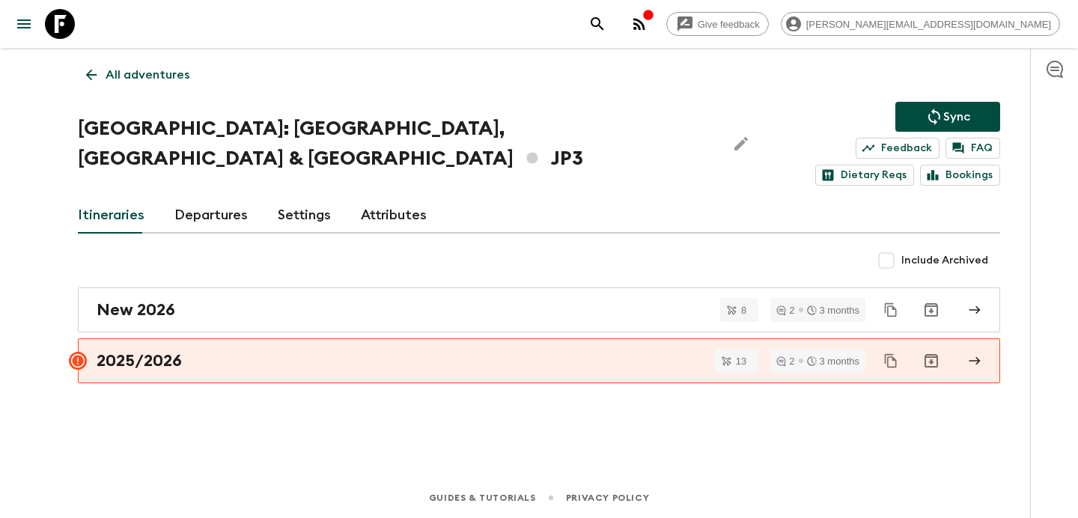
click at [168, 71] on p "All adventures" at bounding box center [148, 75] width 84 height 18
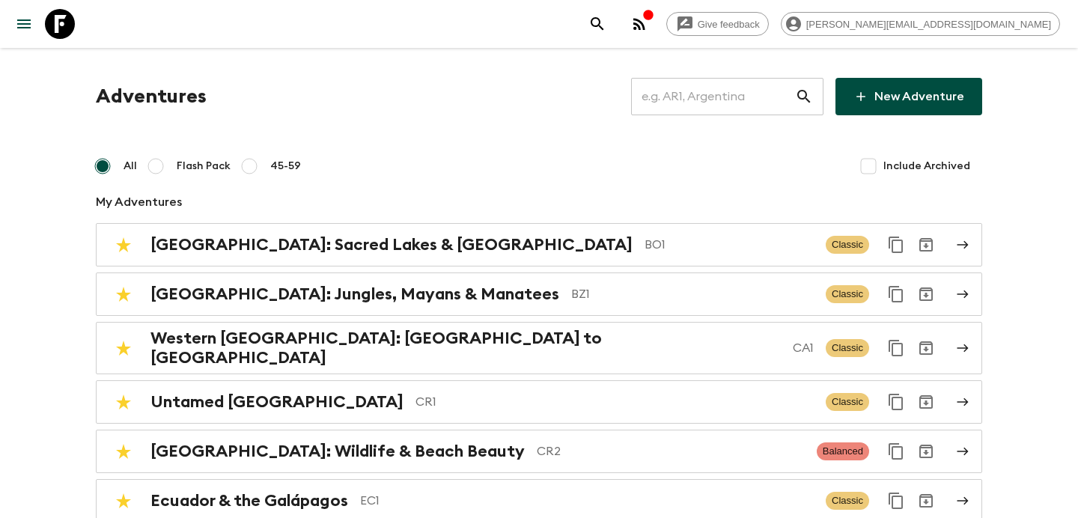
click at [698, 94] on input "text" at bounding box center [713, 97] width 164 height 42
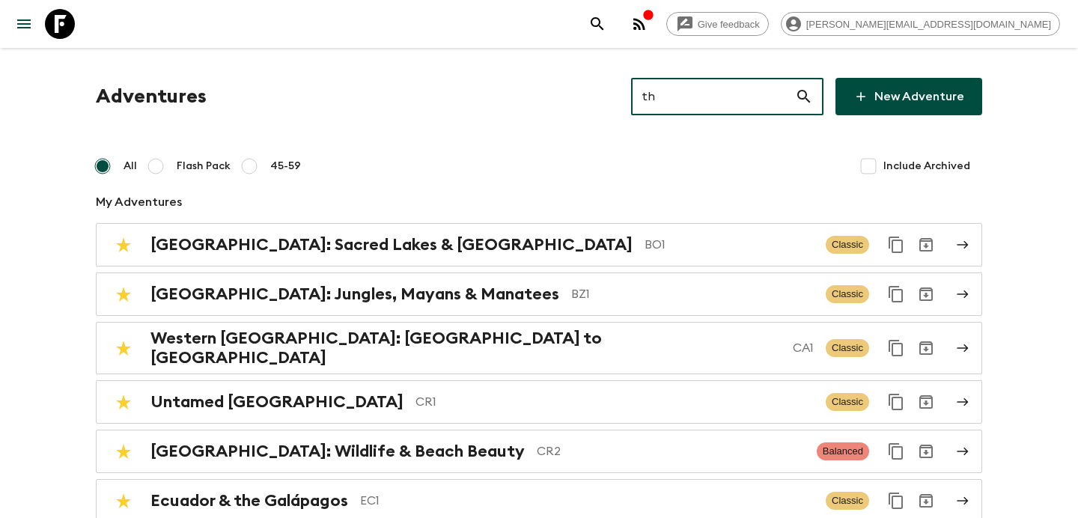
type input "th1"
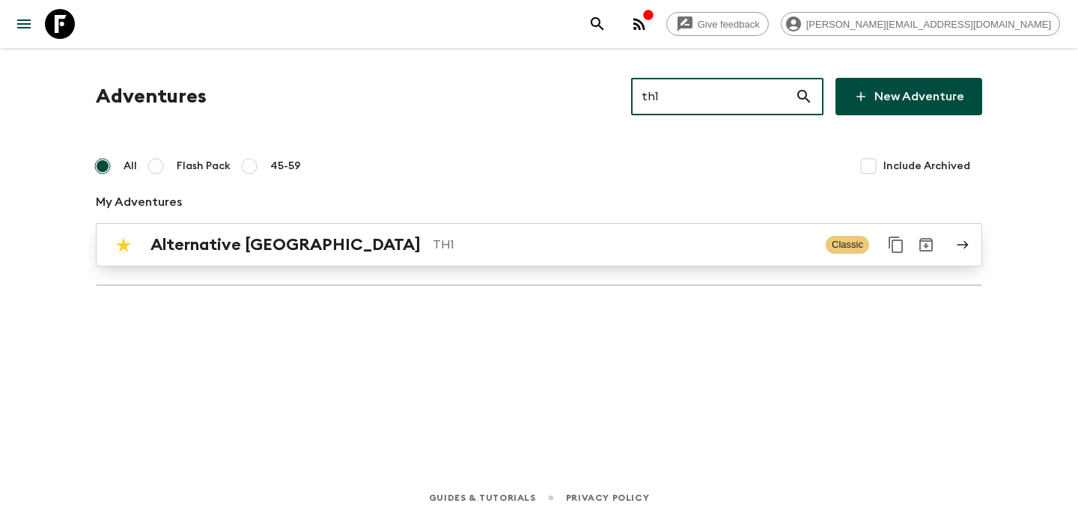
click at [689, 223] on link "Alternative [GEOGRAPHIC_DATA] TH1 Classic" at bounding box center [539, 244] width 886 height 43
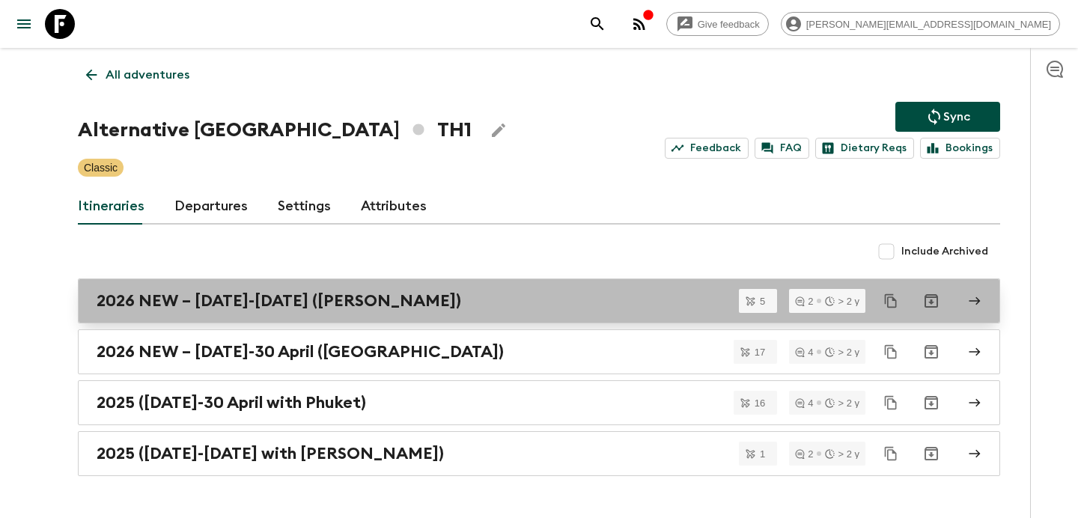
click at [208, 305] on h2 "2026 NEW – [DATE]-[DATE] ([PERSON_NAME])" at bounding box center [279, 300] width 364 height 19
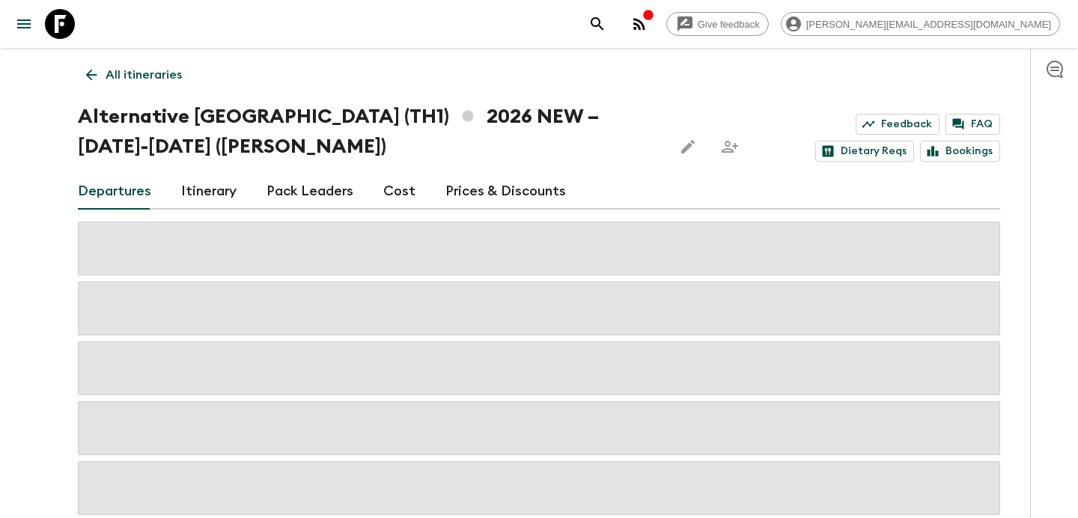
click at [160, 85] on link "All itineraries" at bounding box center [134, 75] width 112 height 30
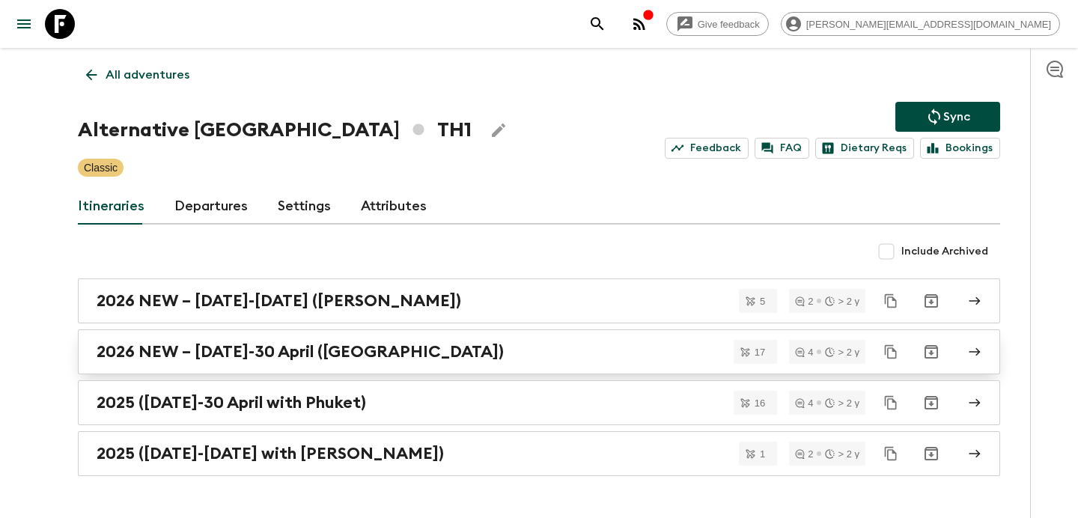
click at [236, 351] on h2 "2026 NEW – [DATE]-30 April ([GEOGRAPHIC_DATA])" at bounding box center [300, 351] width 407 height 19
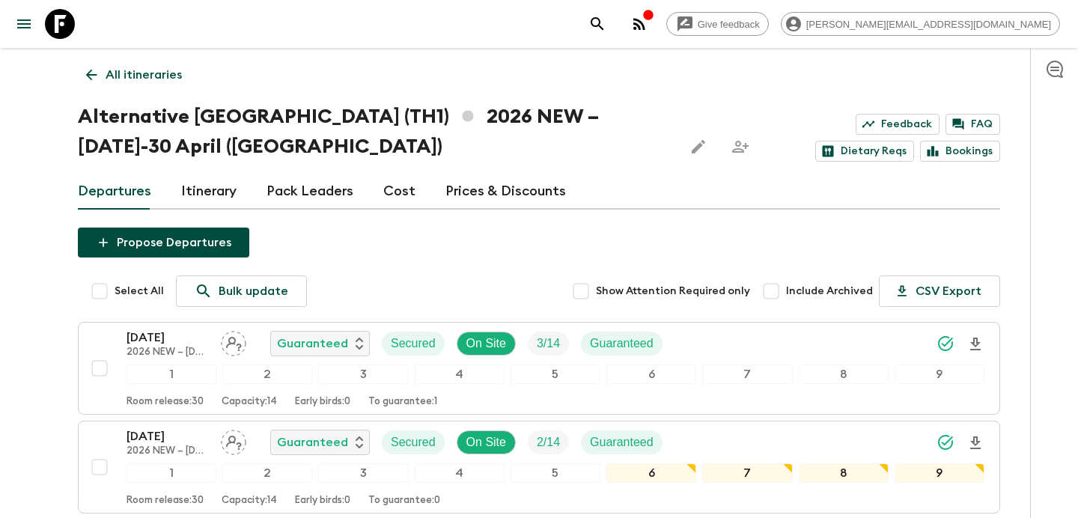
click at [197, 196] on link "Itinerary" at bounding box center [208, 192] width 55 height 36
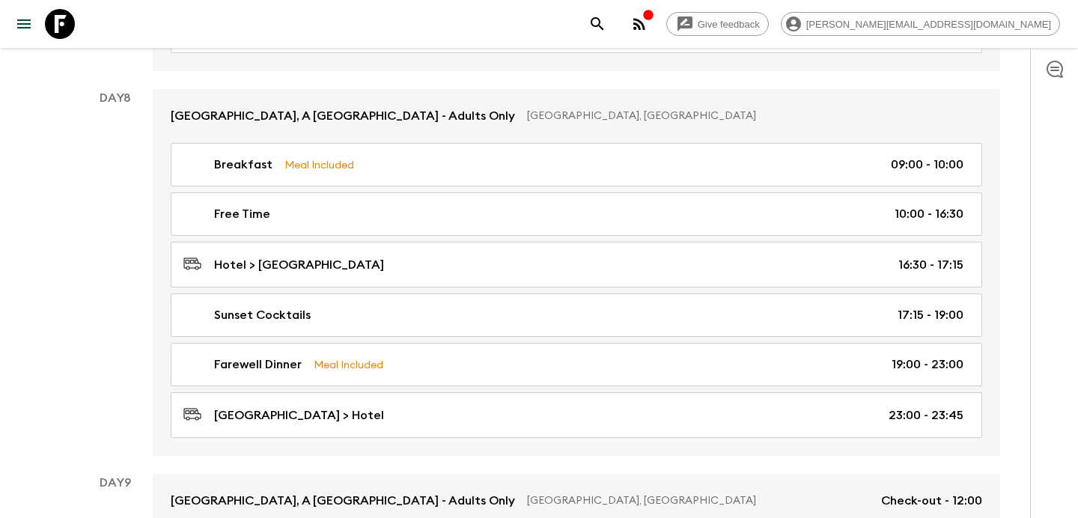
scroll to position [2956, 0]
